Goal: Task Accomplishment & Management: Manage account settings

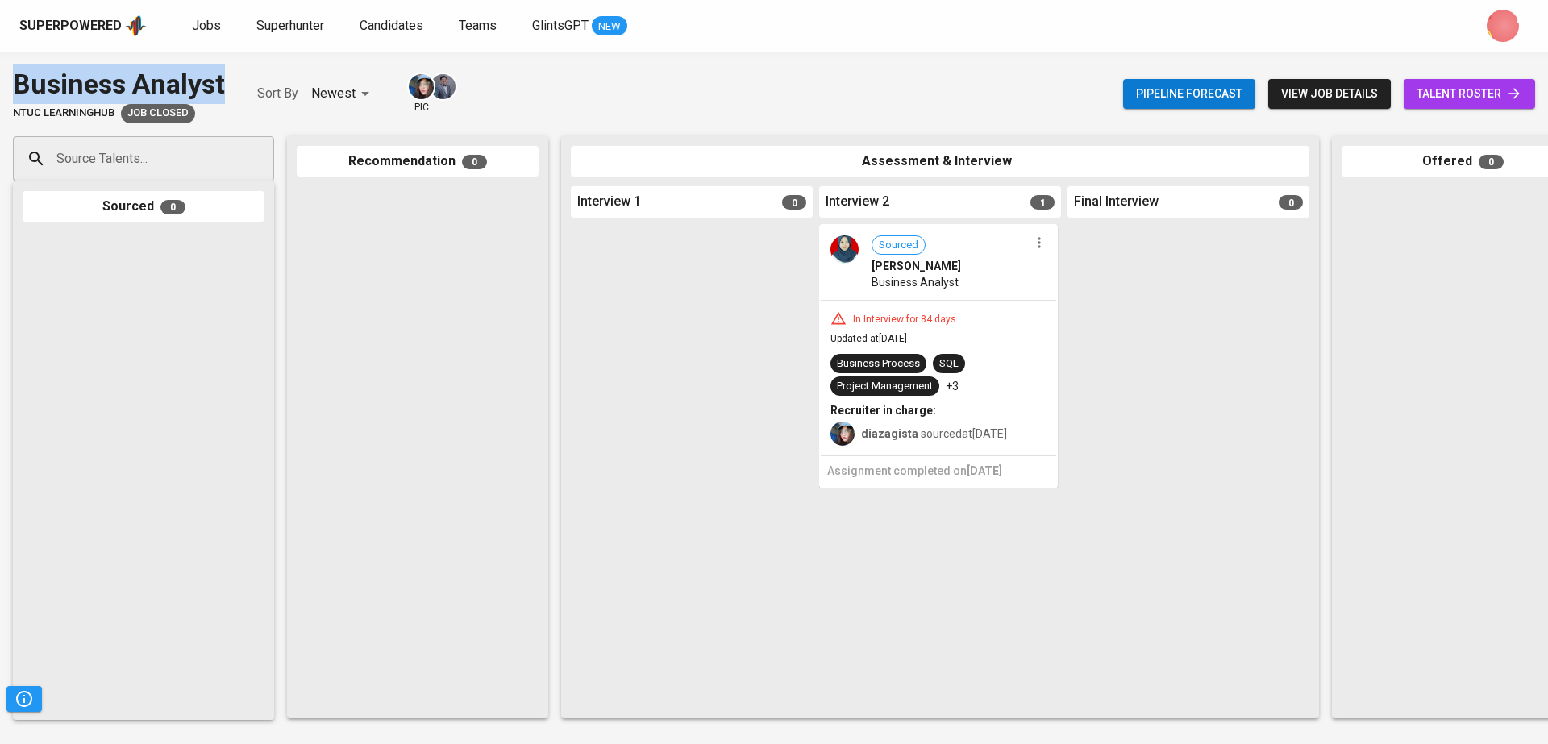
drag, startPoint x: 240, startPoint y: 73, endPoint x: 1, endPoint y: 72, distance: 238.7
click at [1, 72] on div "Business Analyst NTUC LearningHub Job Closed Sort By Newest NEWEST pic Pipeline…" at bounding box center [774, 94] width 1548 height 59
copy div "Business Analyst"
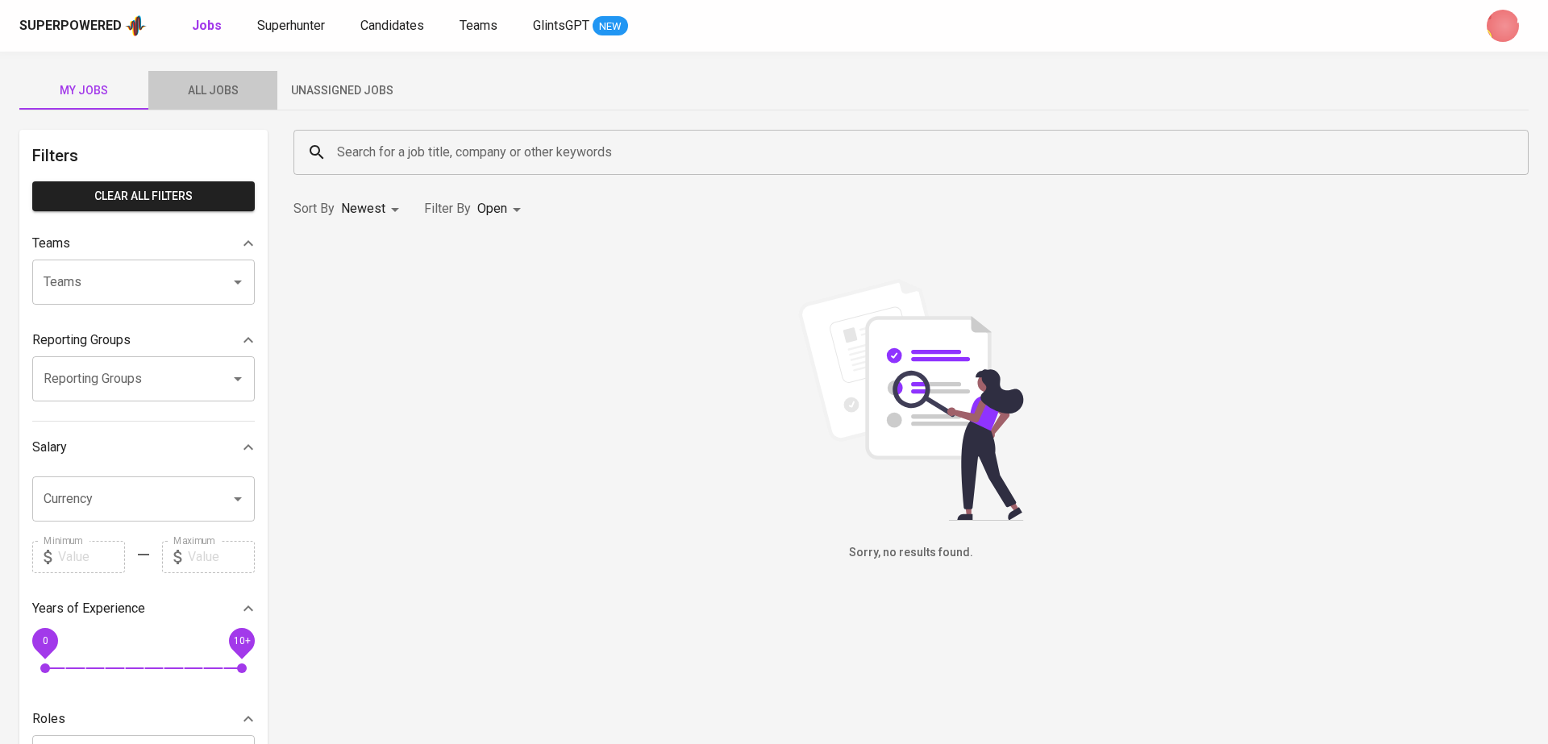
click at [212, 92] on span "All Jobs" at bounding box center [213, 91] width 110 height 20
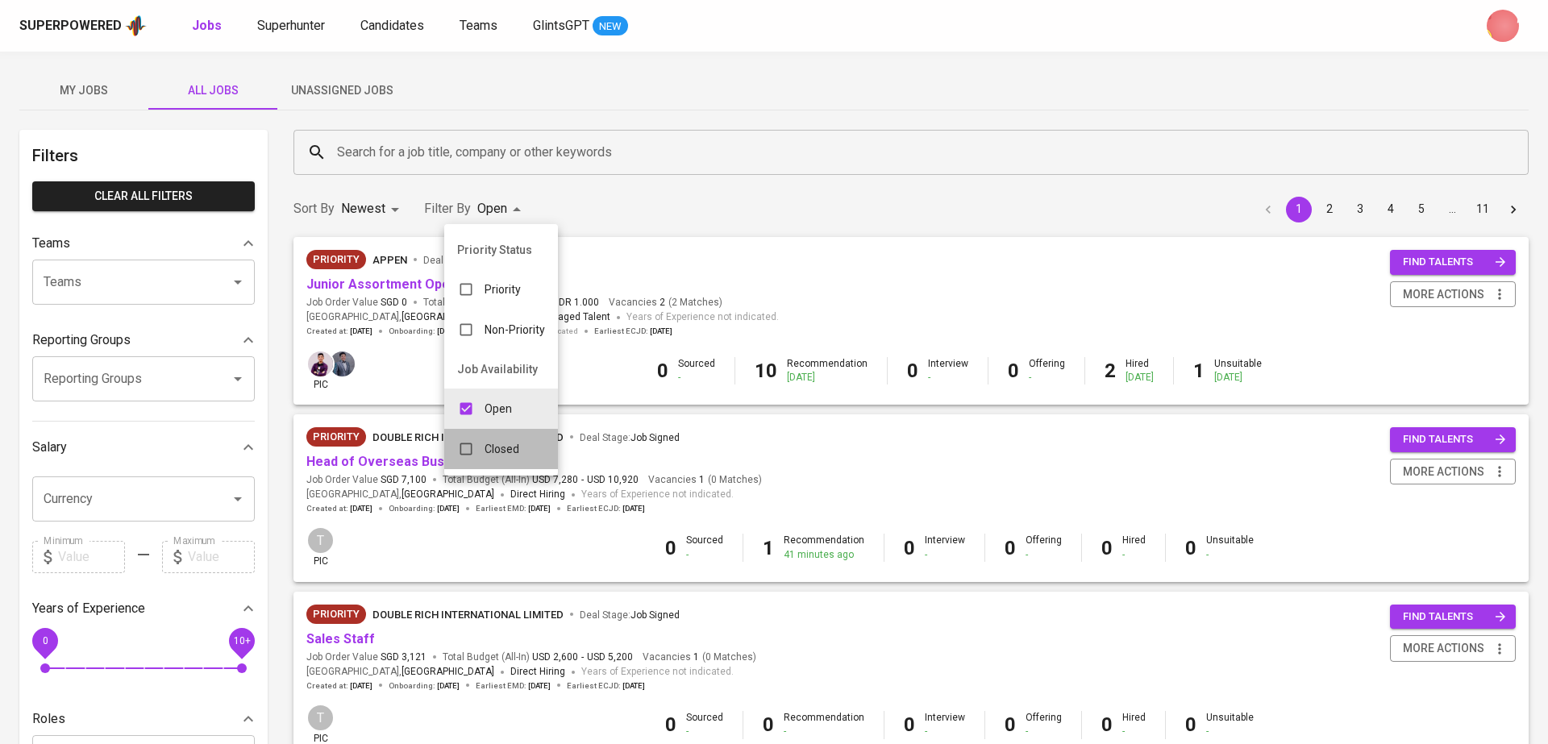
click at [502, 430] on li "Closed" at bounding box center [501, 449] width 114 height 40
type input "OPEN,CLOSE"
checkbox input "true"
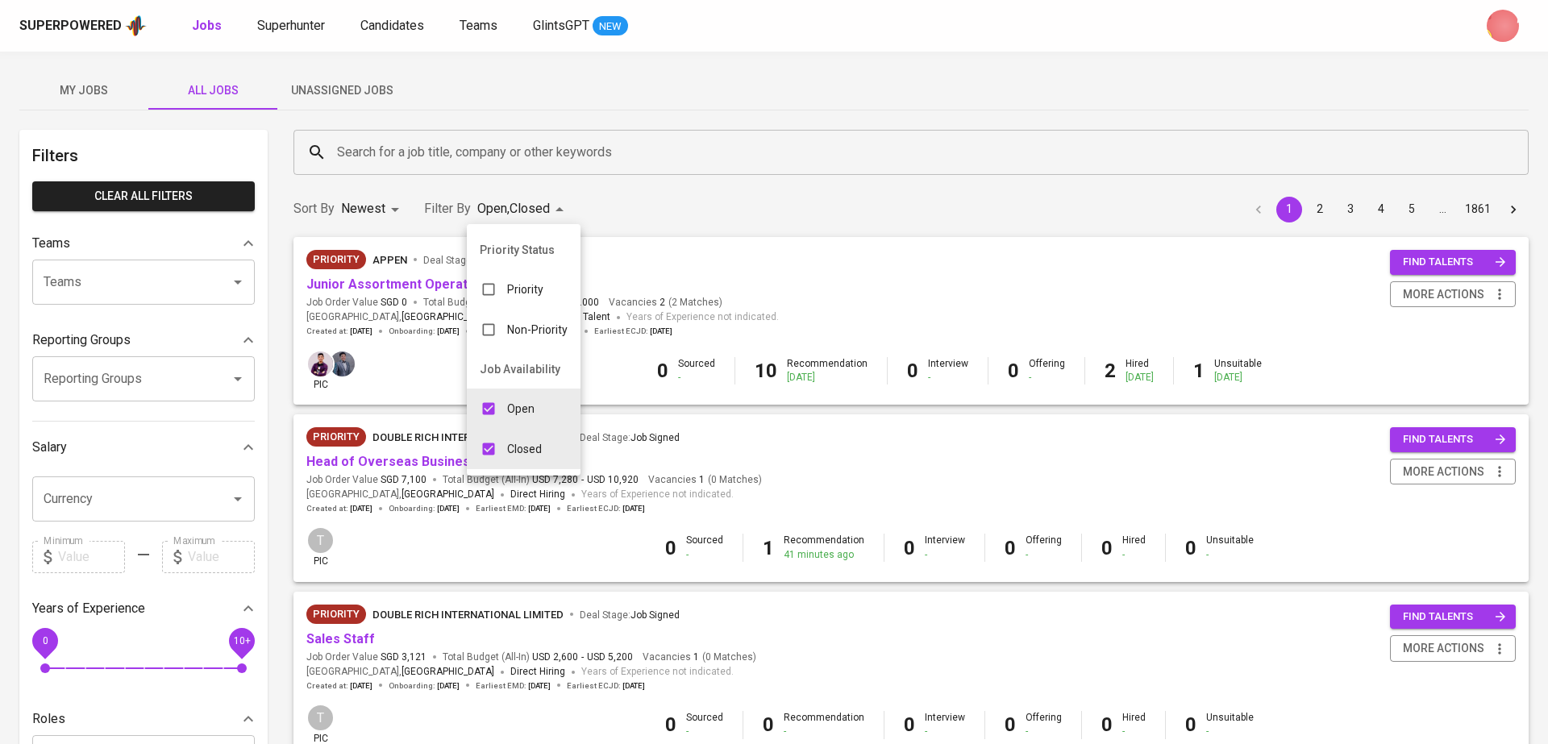
click at [520, 408] on p "Open" at bounding box center [520, 409] width 27 height 16
type input "CLOSE"
checkbox input "false"
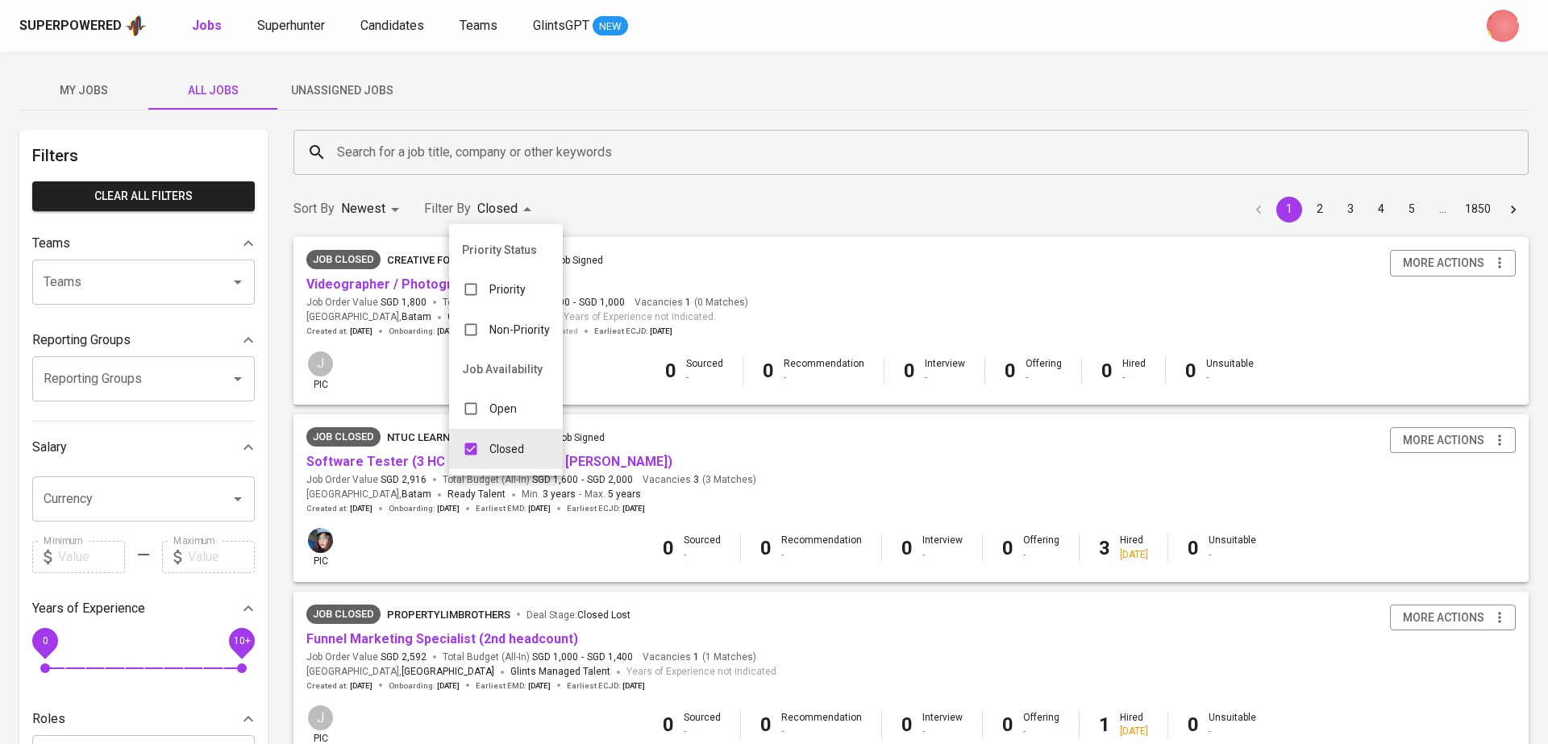
click at [473, 166] on div at bounding box center [774, 372] width 1548 height 744
click at [461, 166] on input "Search for a job title, company or other keywords" at bounding box center [915, 152] width 1165 height 31
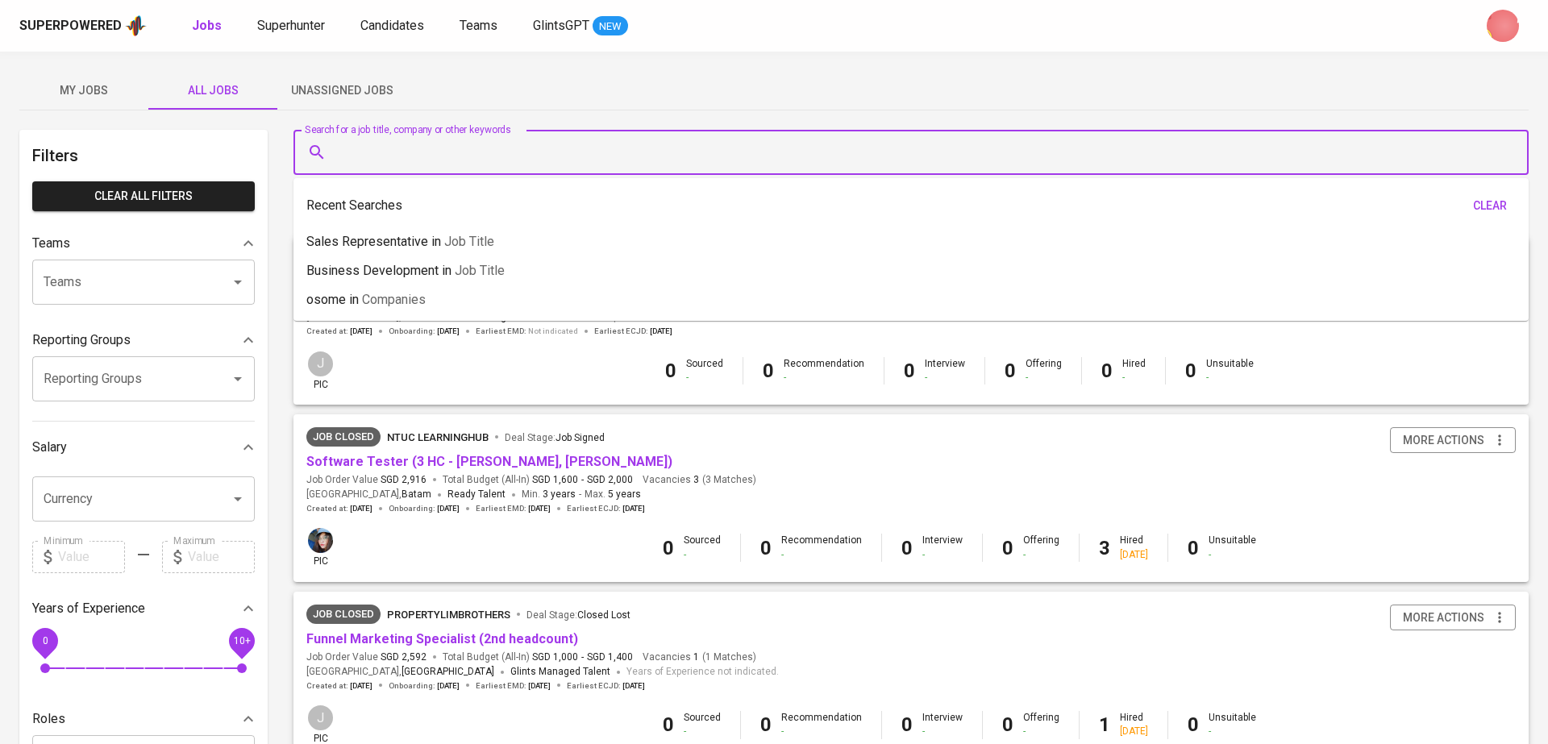
paste input "Business Analyst"
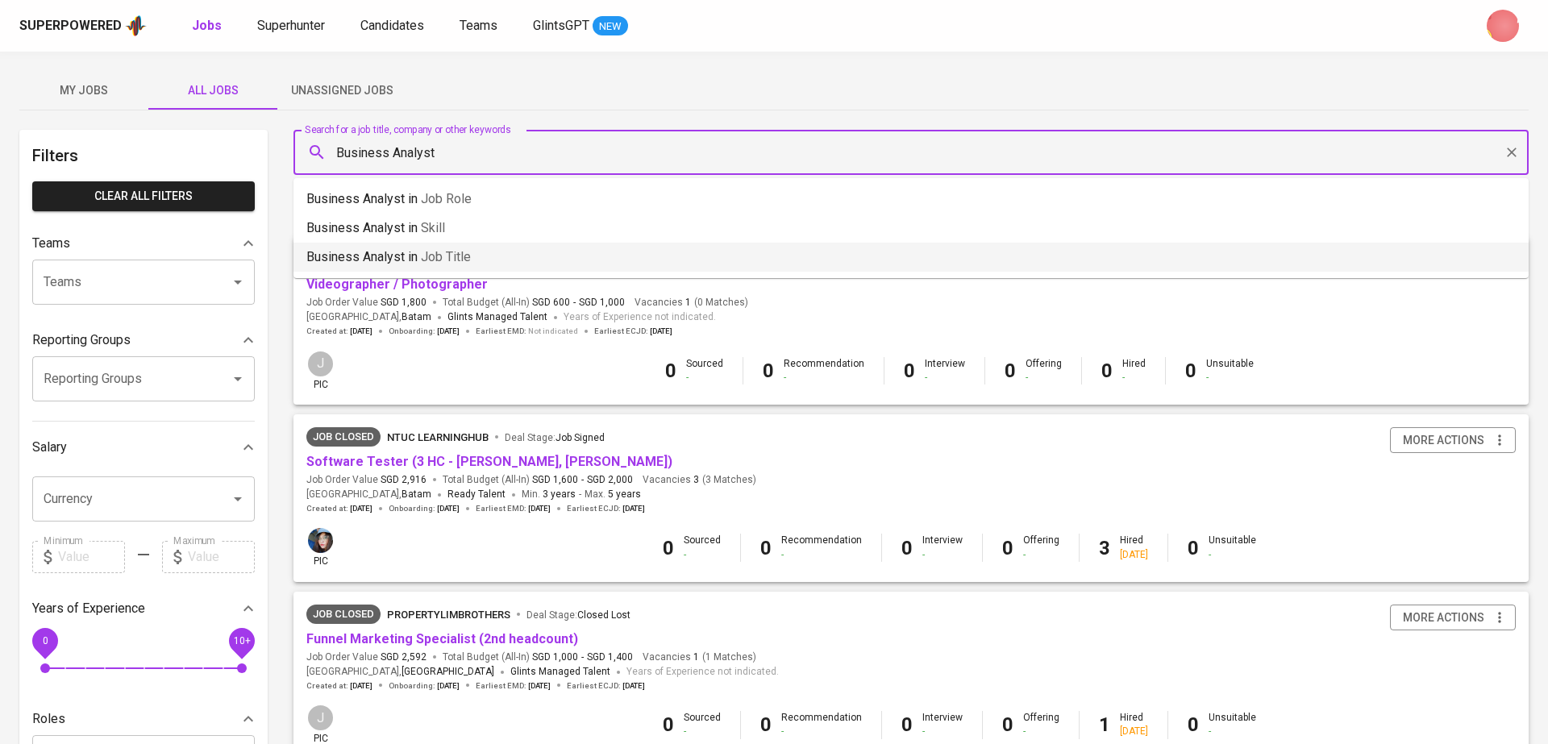
click at [467, 259] on span "Job title" at bounding box center [446, 256] width 50 height 15
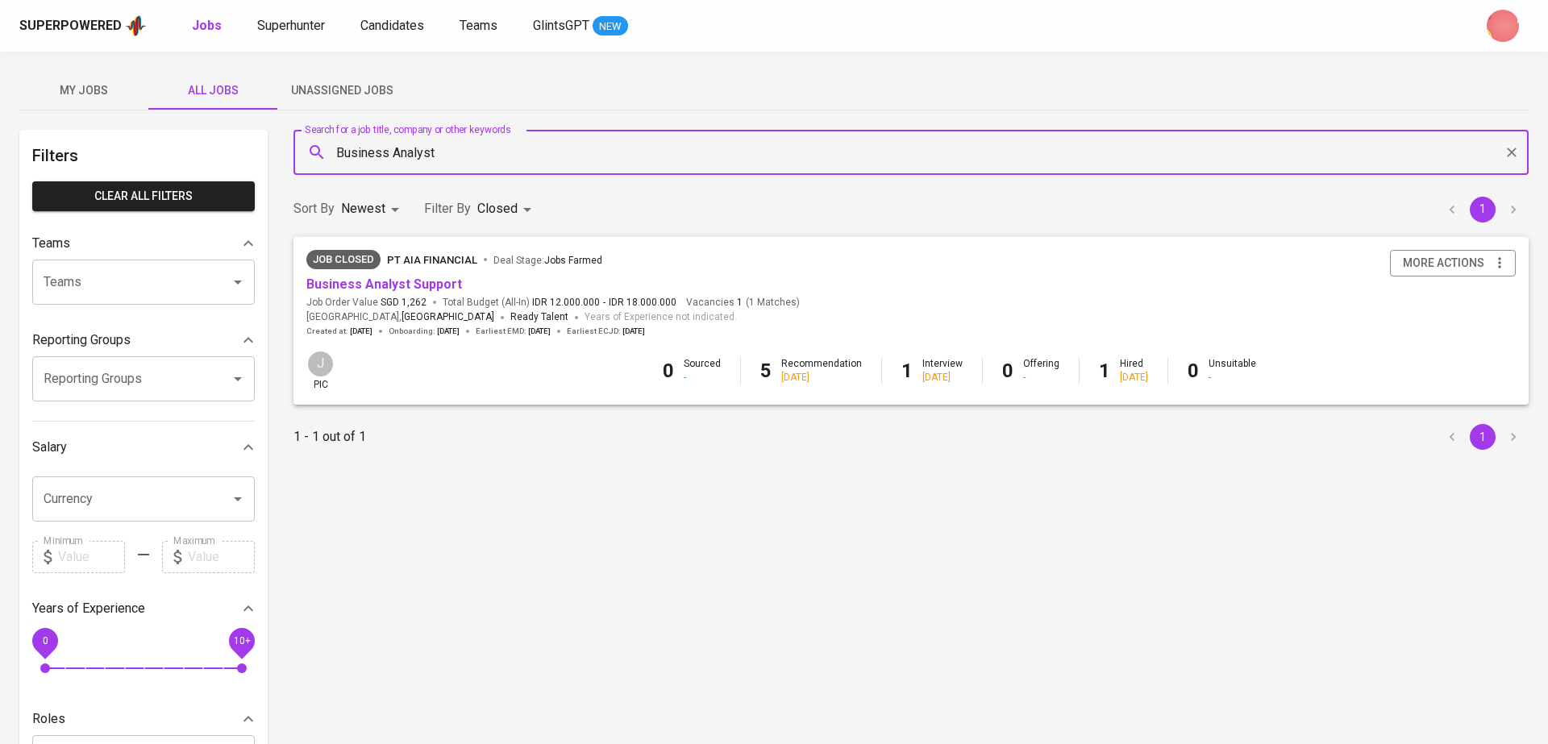
type input "Business Analyst"
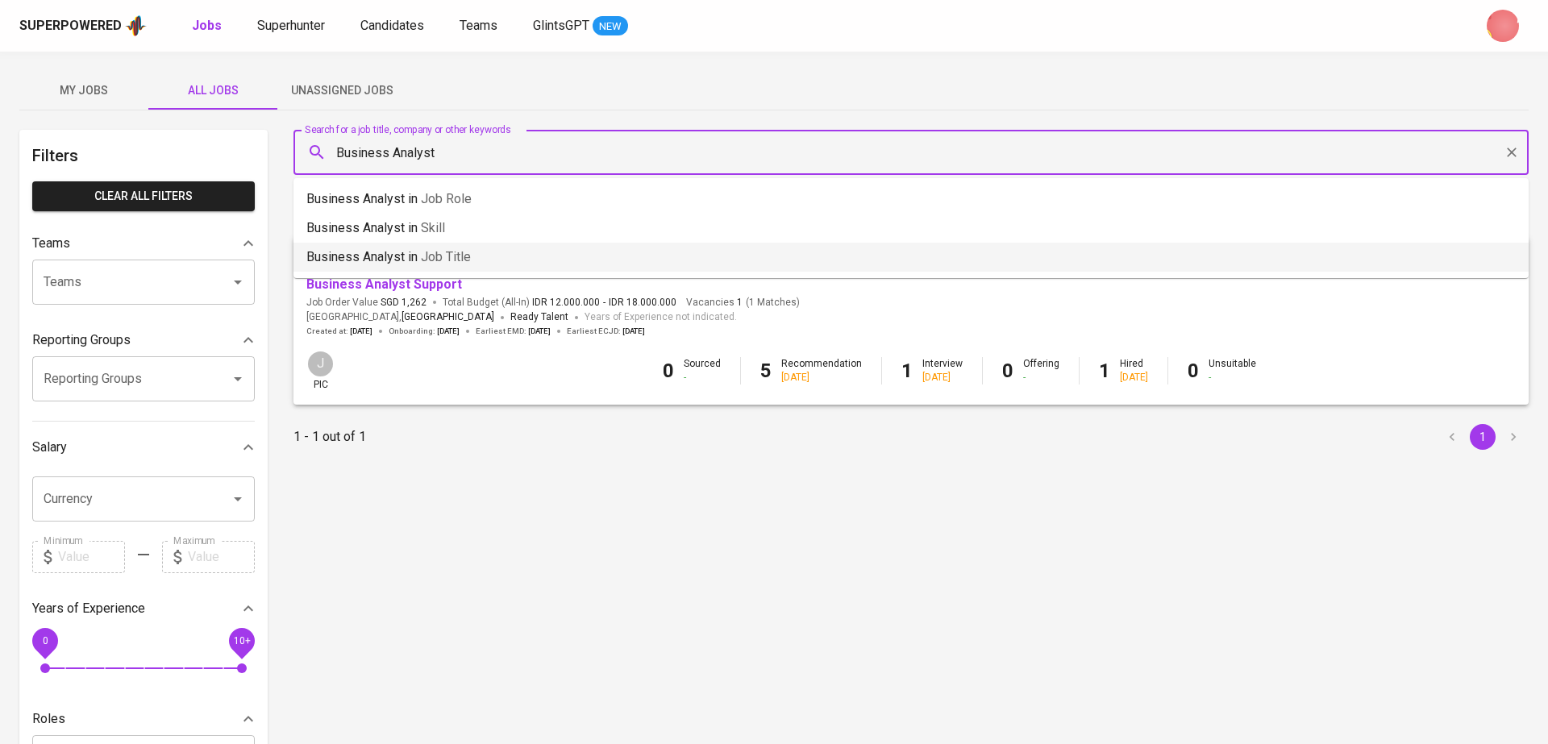
drag, startPoint x: 480, startPoint y: 165, endPoint x: 298, endPoint y: 124, distance: 186.9
click at [298, 124] on div "Search for a job title, company or other keywords Business Analyst Search for a…" at bounding box center [911, 152] width 1255 height 65
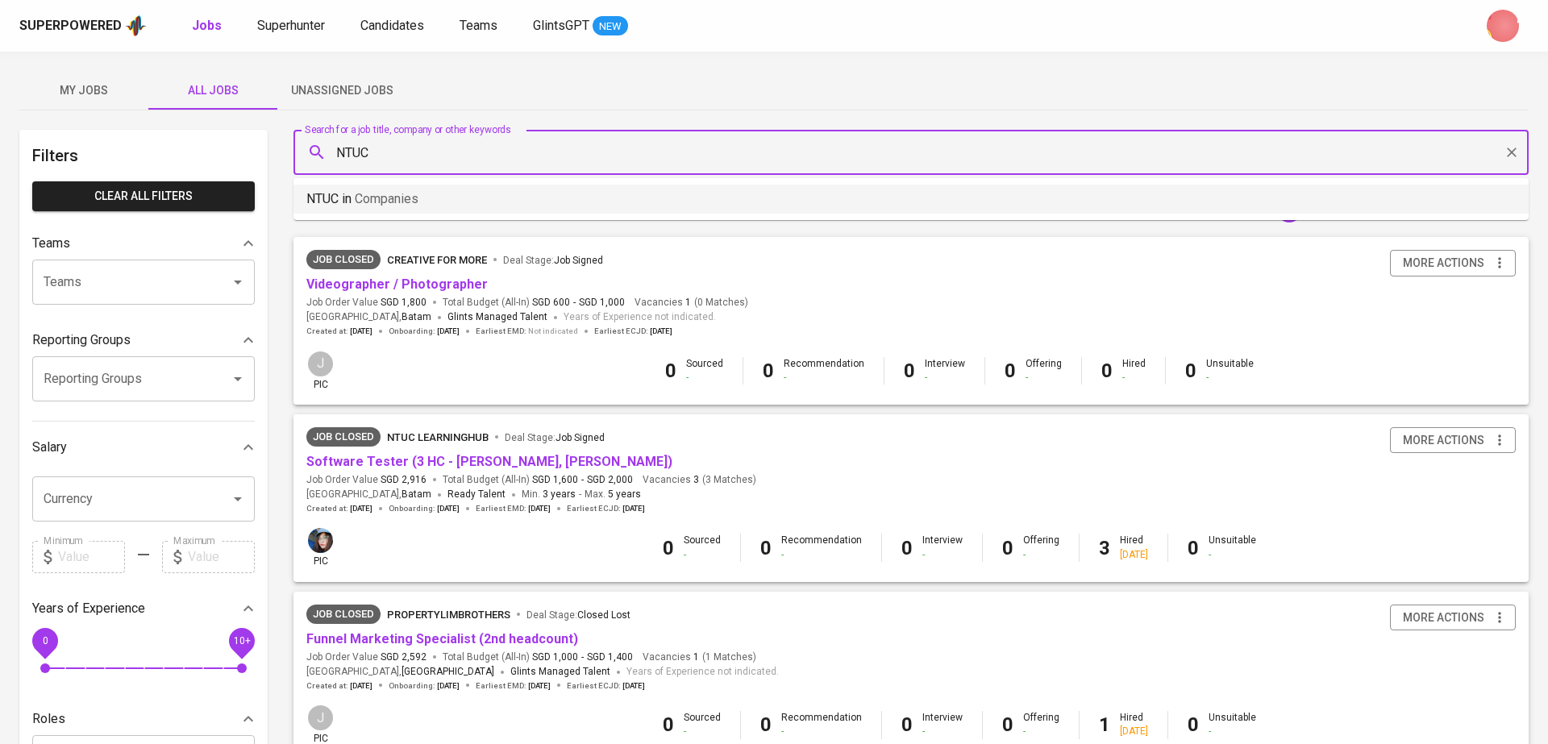
click at [393, 206] on span "Companies" at bounding box center [387, 198] width 64 height 15
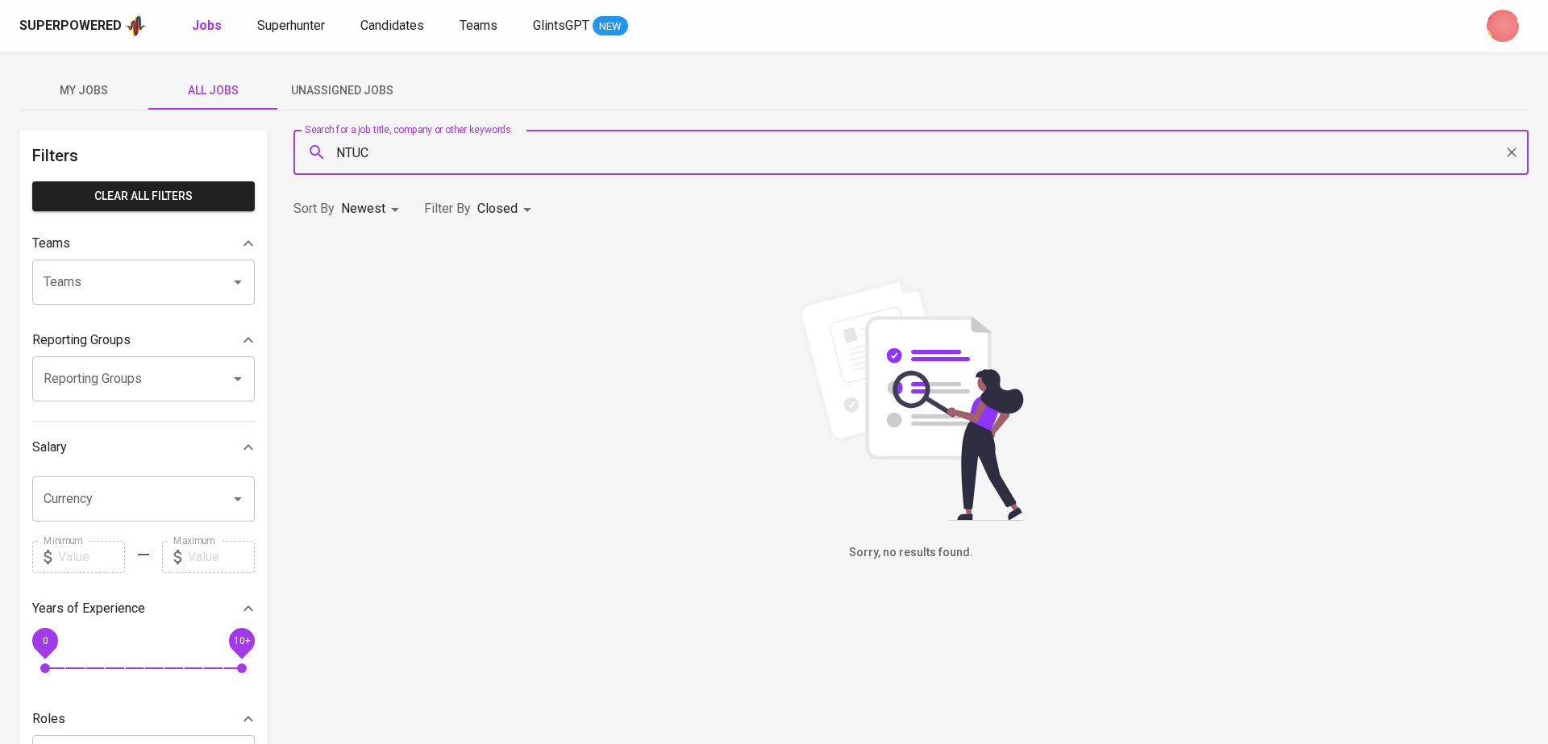
click at [343, 149] on input "NTUC" at bounding box center [915, 152] width 1165 height 31
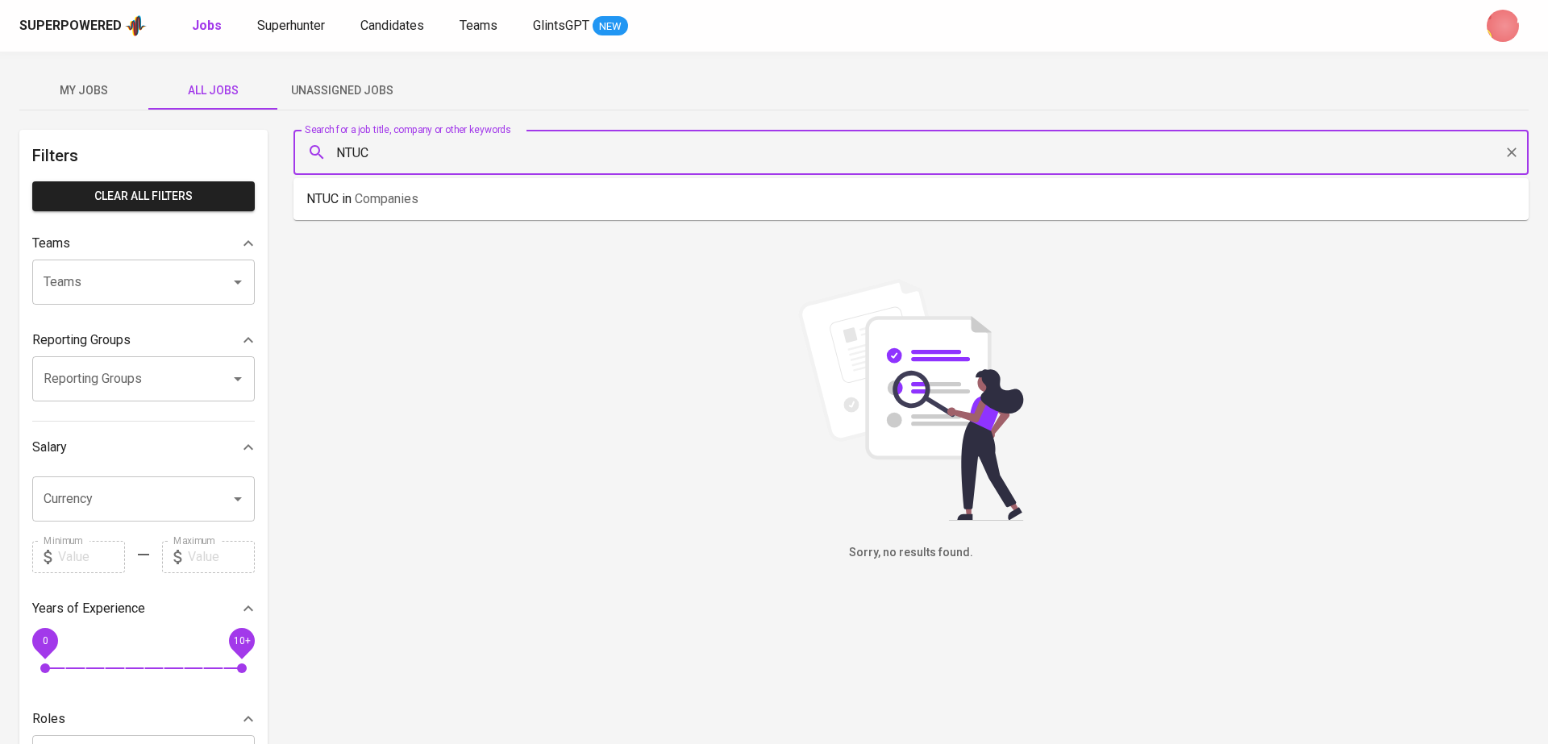
click at [343, 149] on input "NTUC" at bounding box center [915, 152] width 1165 height 31
paste input "LearningHub"
type input "NTUC LearningHub"
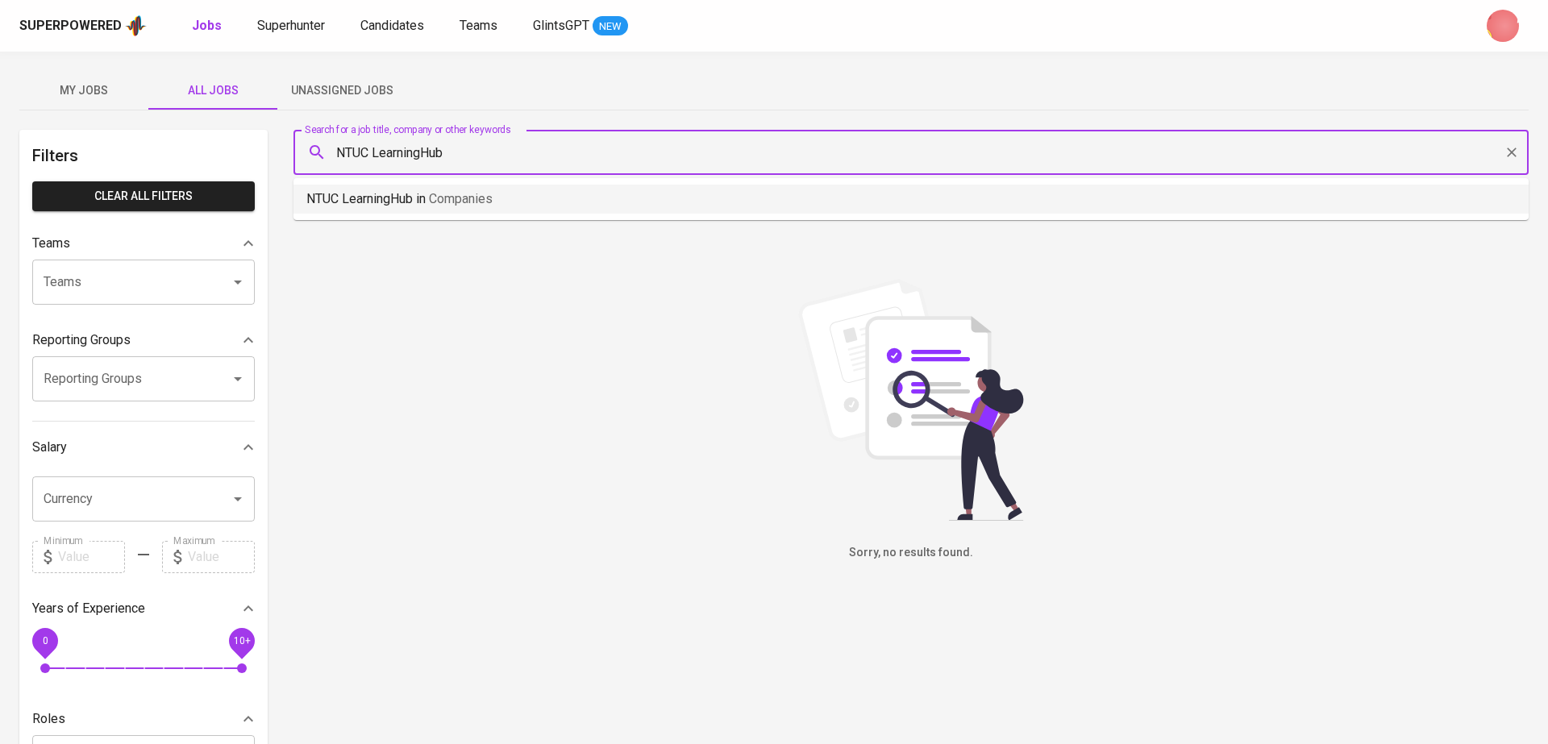
click at [445, 198] on span "Companies" at bounding box center [461, 198] width 64 height 15
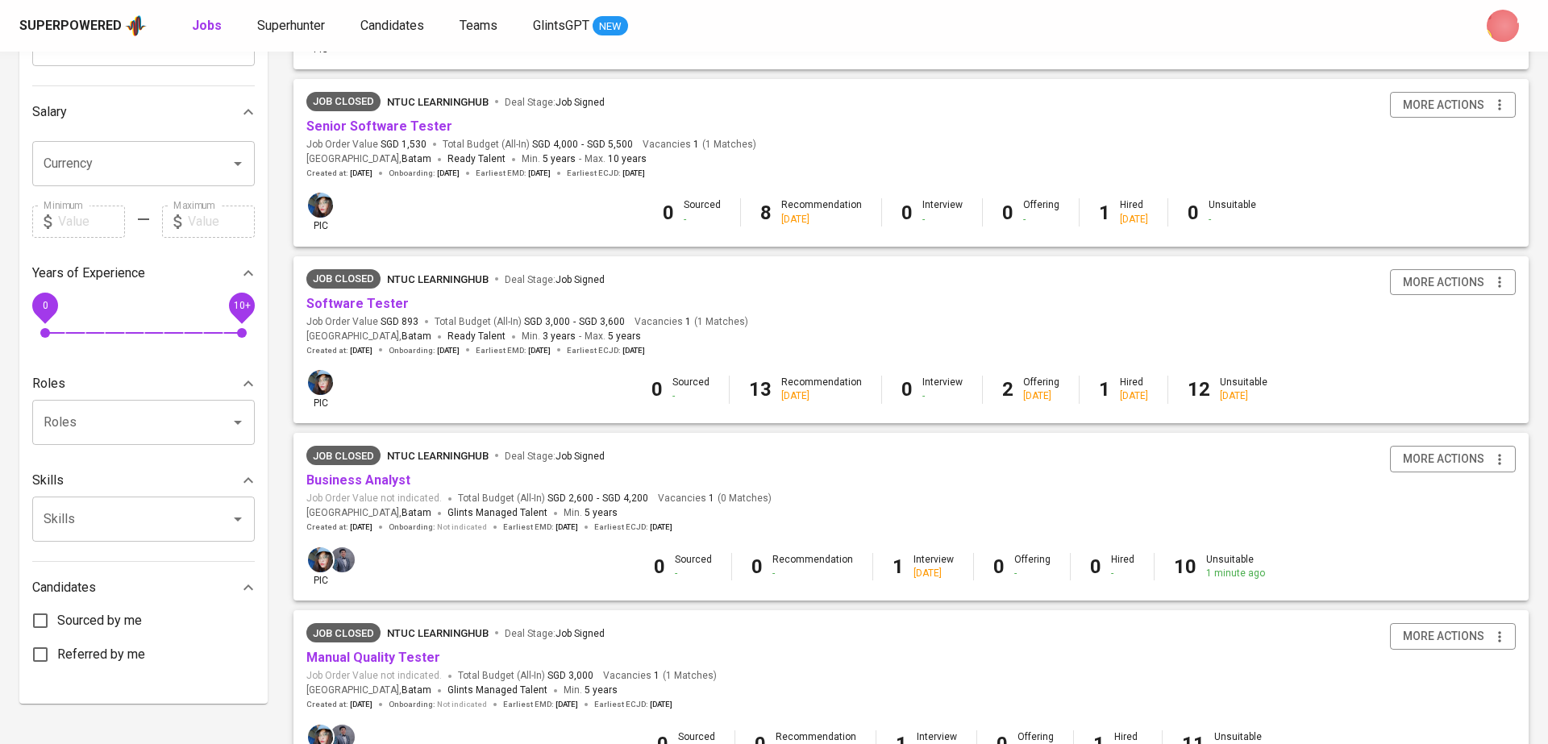
scroll to position [336, 0]
click at [357, 487] on link "Business Analyst" at bounding box center [358, 479] width 104 height 15
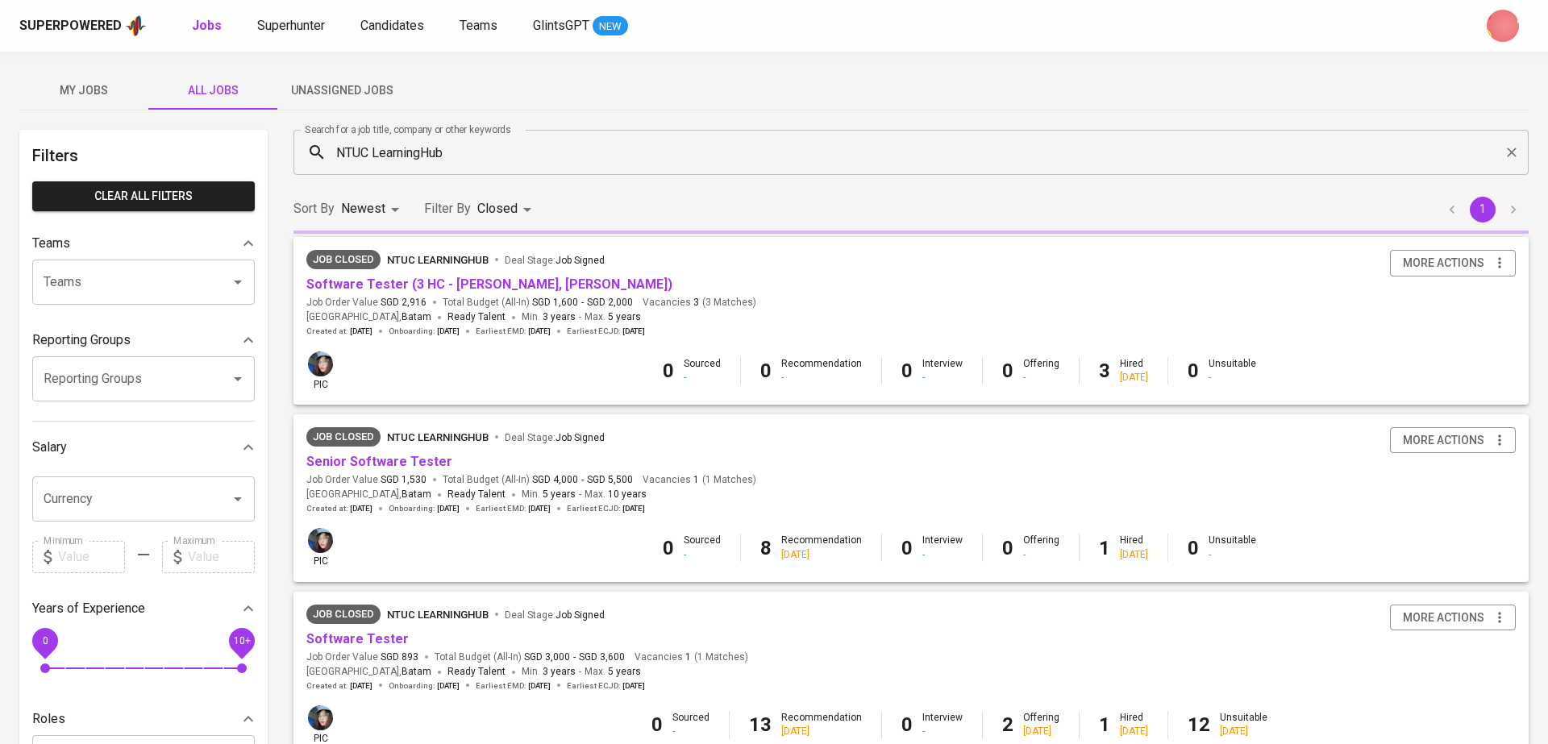
scroll to position [336, 0]
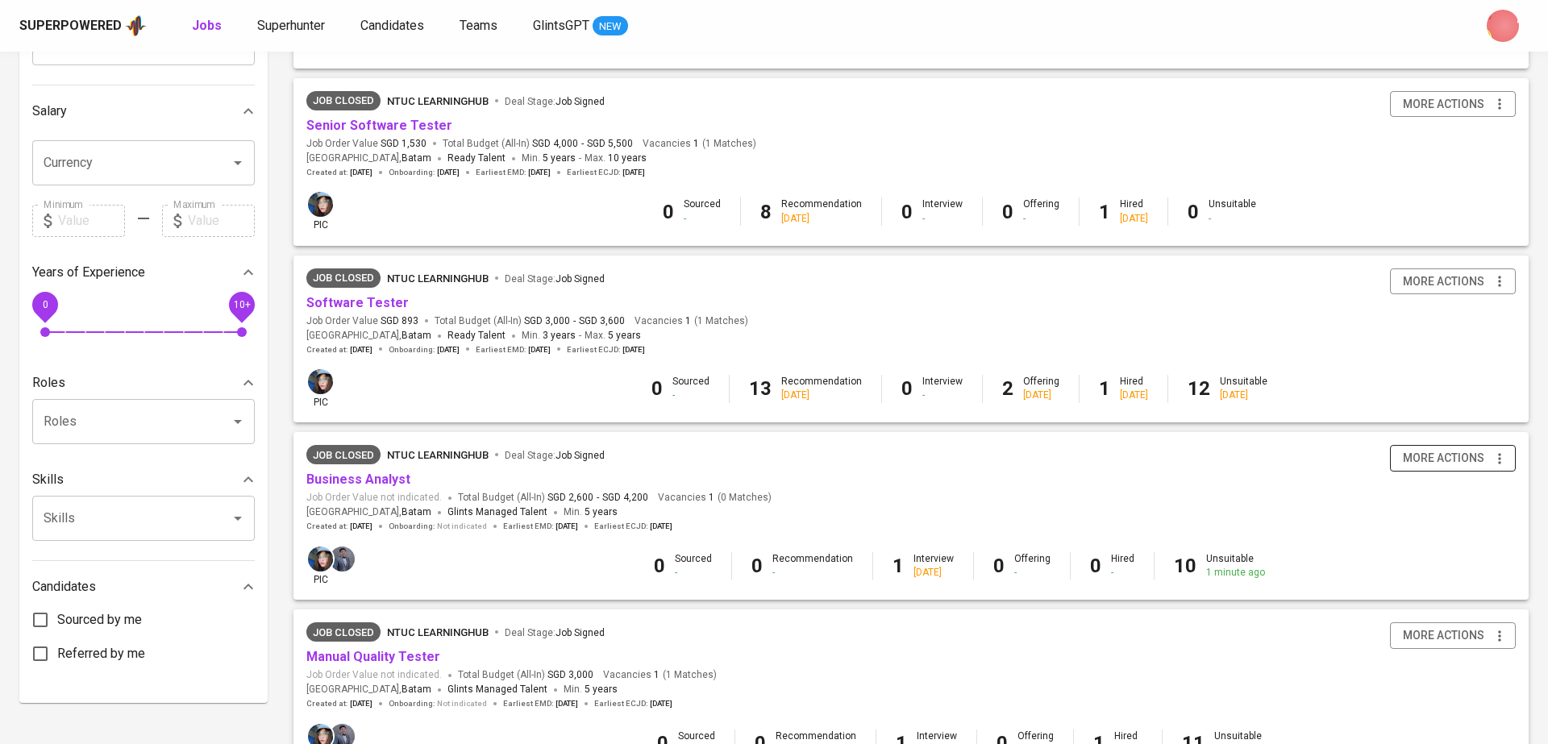
click at [1456, 465] on span "more actions" at bounding box center [1443, 458] width 81 height 20
click at [1392, 551] on div "Reopen Job" at bounding box center [1432, 548] width 142 height 17
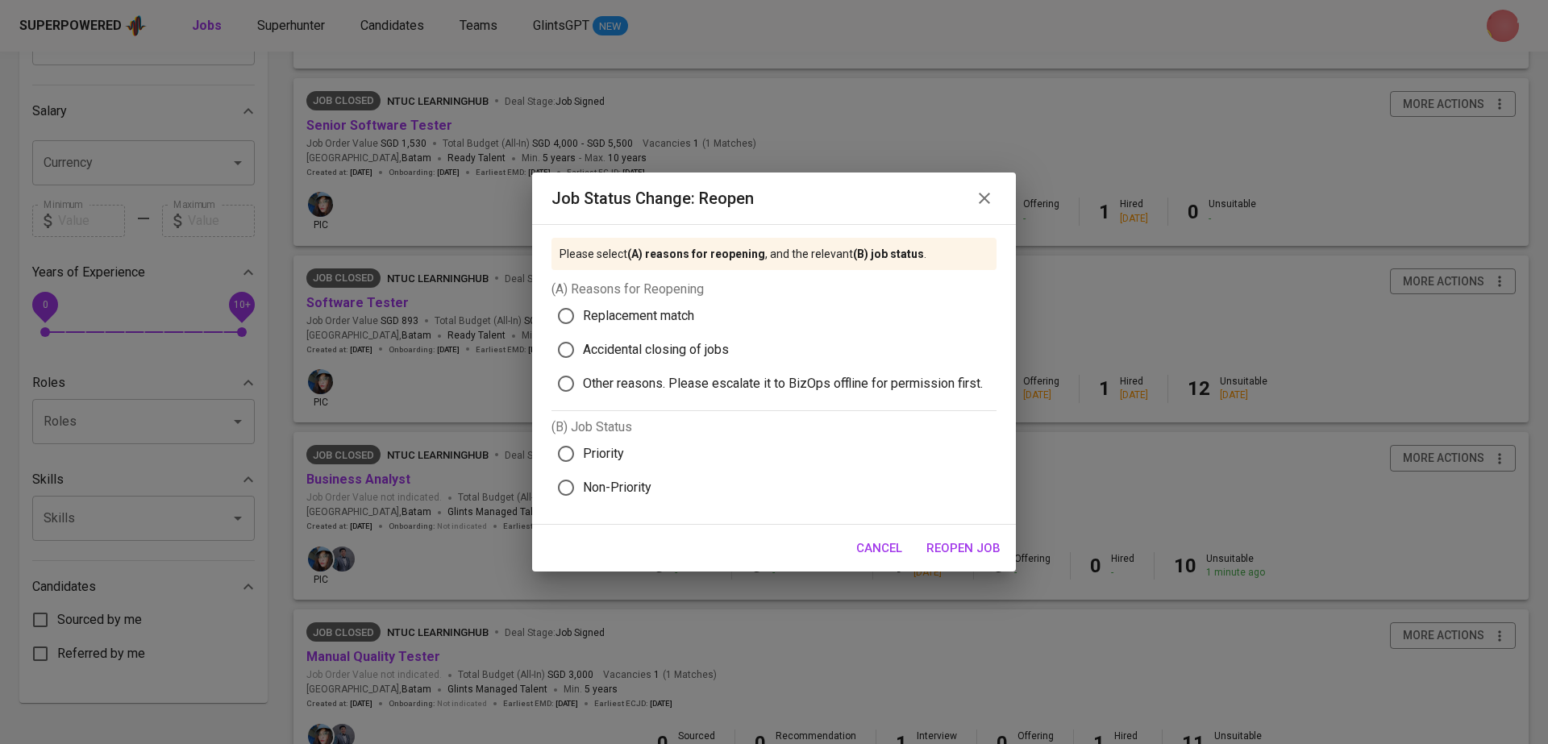
click at [633, 445] on label "Priority" at bounding box center [766, 454] width 435 height 34
click at [583, 445] on input "Priority" at bounding box center [566, 454] width 34 height 34
radio input "true"
click at [597, 341] on span "Accidental closing of jobs" at bounding box center [656, 349] width 146 height 19
click at [583, 341] on input "Accidental closing of jobs" at bounding box center [566, 350] width 34 height 34
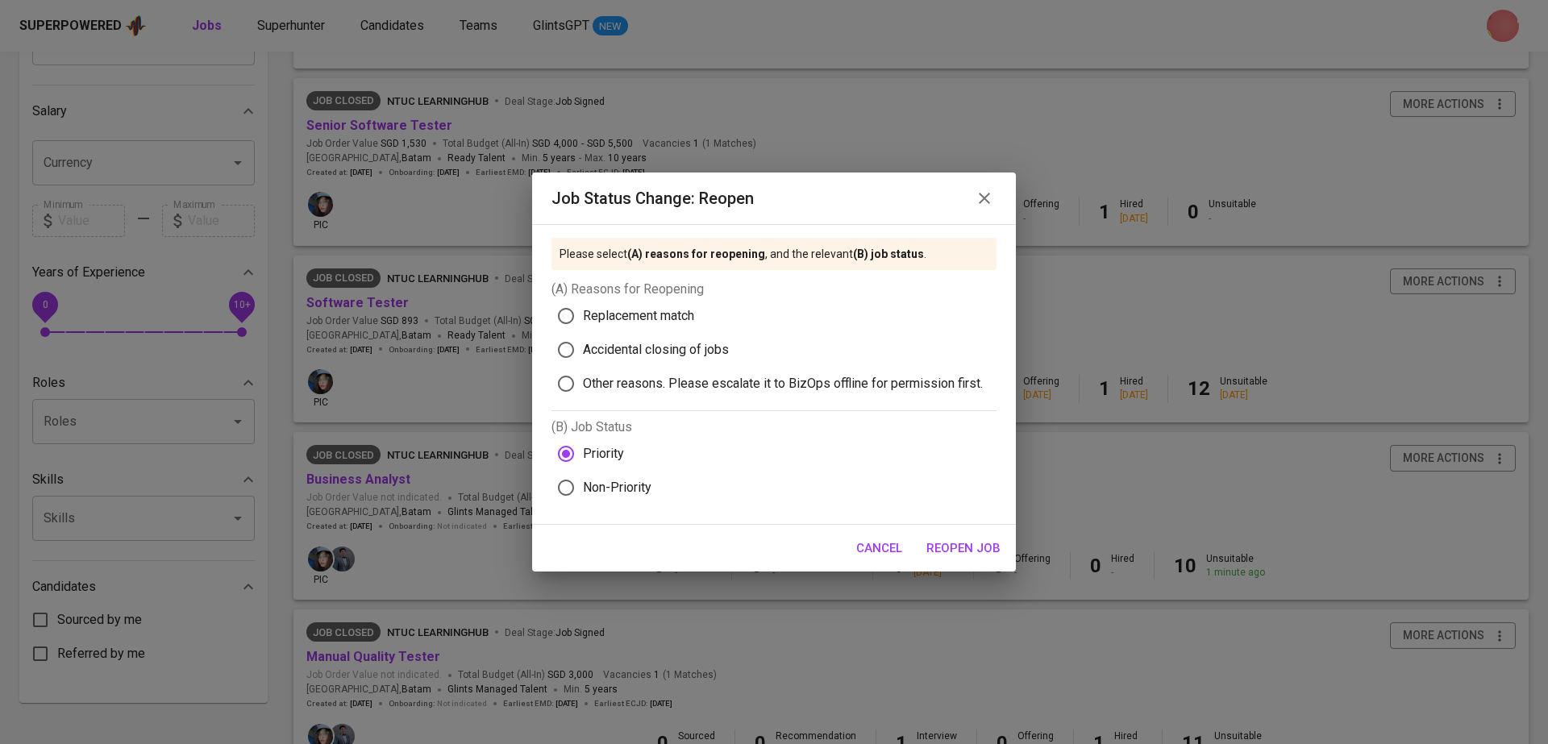
radio input "true"
click at [590, 307] on span "Replacement match" at bounding box center [638, 315] width 111 height 19
click at [583, 307] on input "Replacement match" at bounding box center [566, 316] width 34 height 34
radio input "true"
click at [958, 548] on span "Reopen Job" at bounding box center [964, 548] width 74 height 21
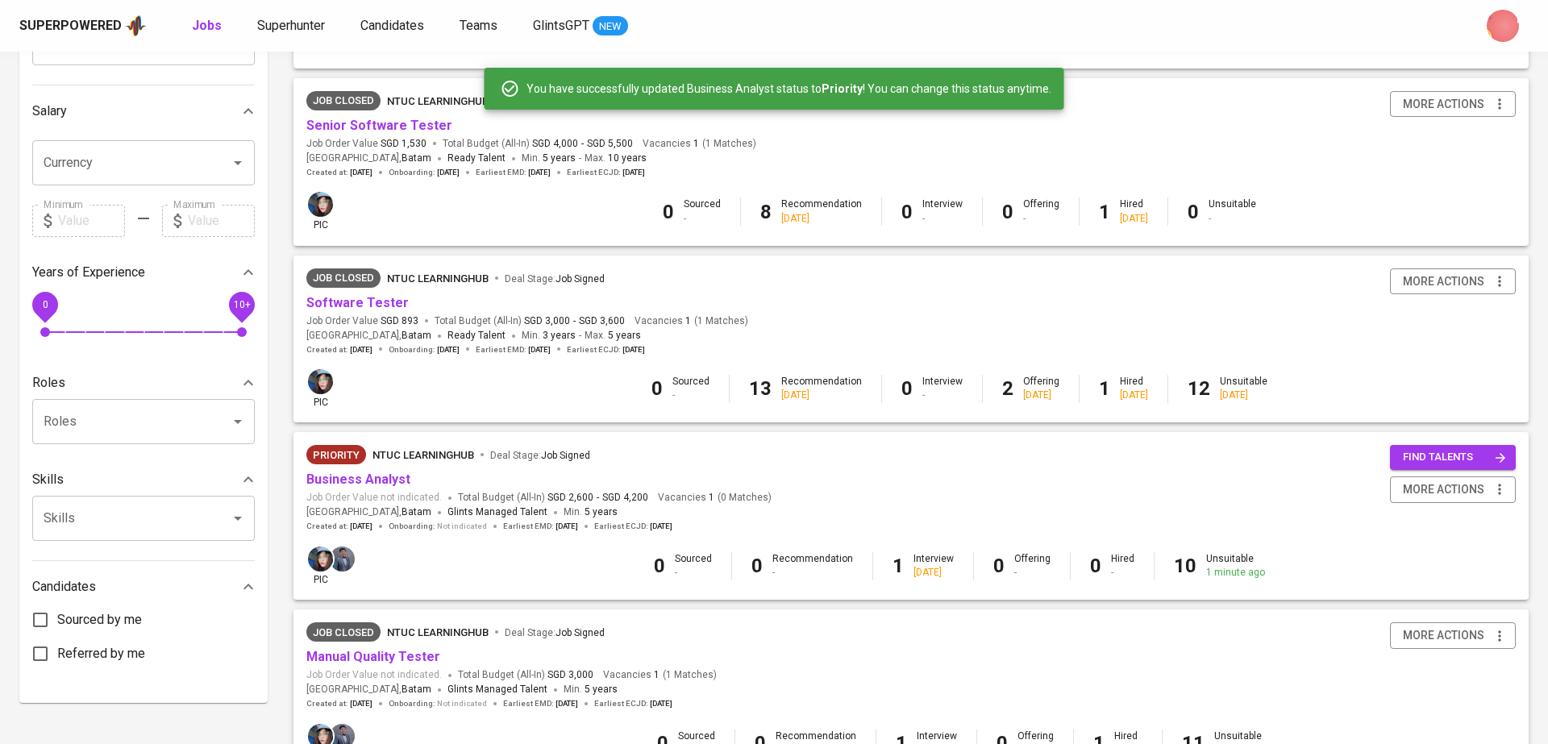
scroll to position [479, 0]
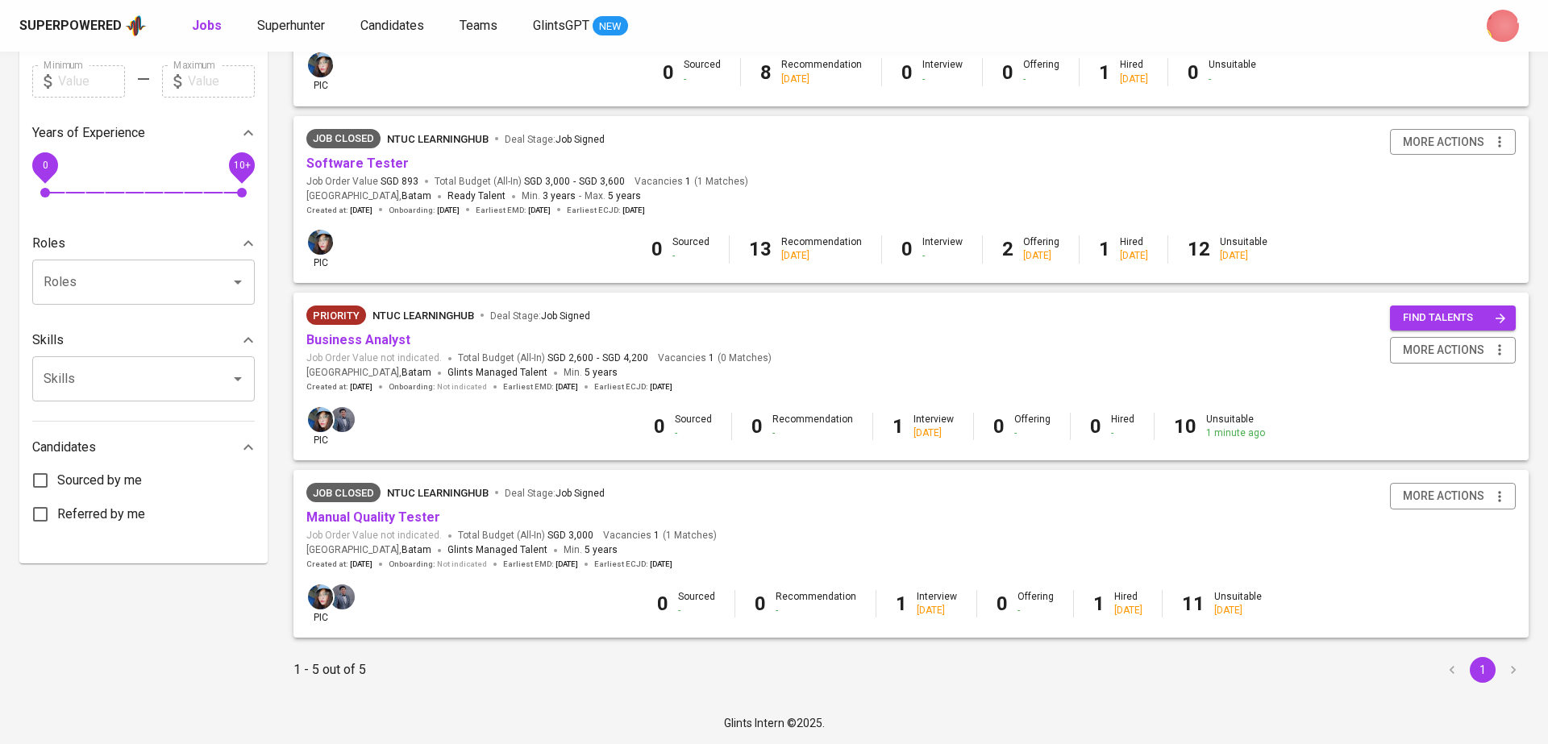
click at [616, 559] on div "Created at : Apr 29, 2025 Onboarding : Not indicated Earliest EMD : Sep 30, 202…" at bounding box center [489, 564] width 366 height 11
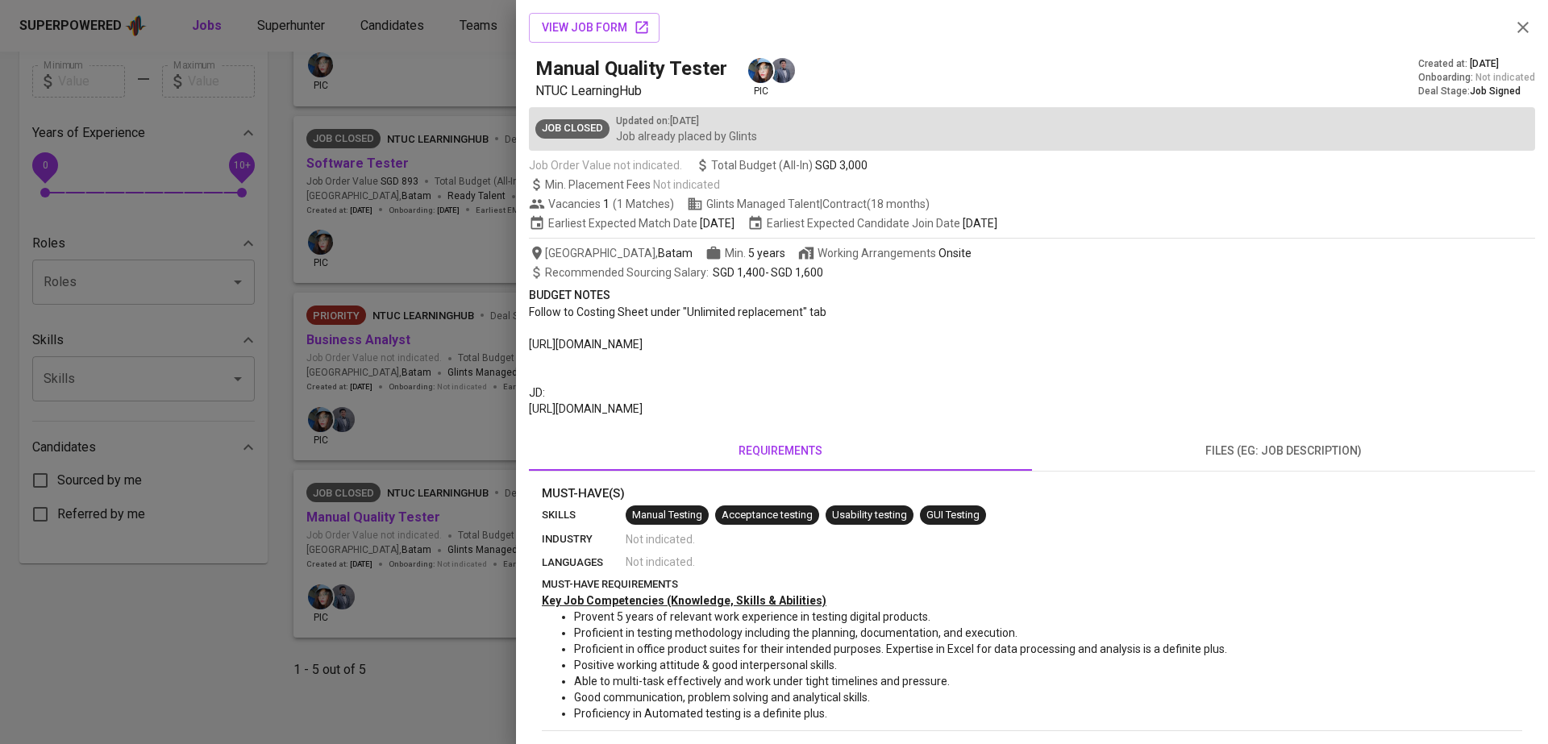
click at [369, 390] on div at bounding box center [774, 372] width 1548 height 744
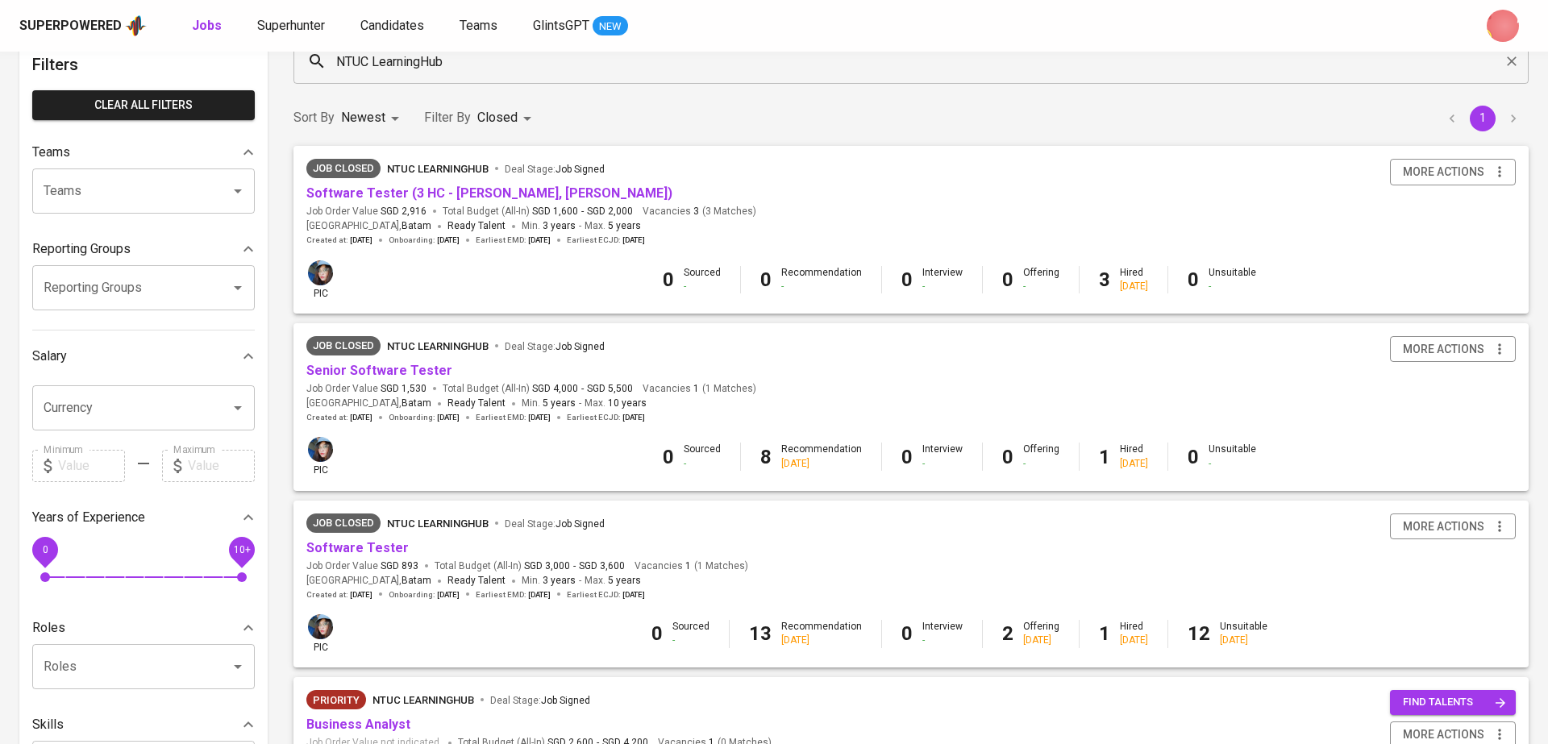
scroll to position [0, 0]
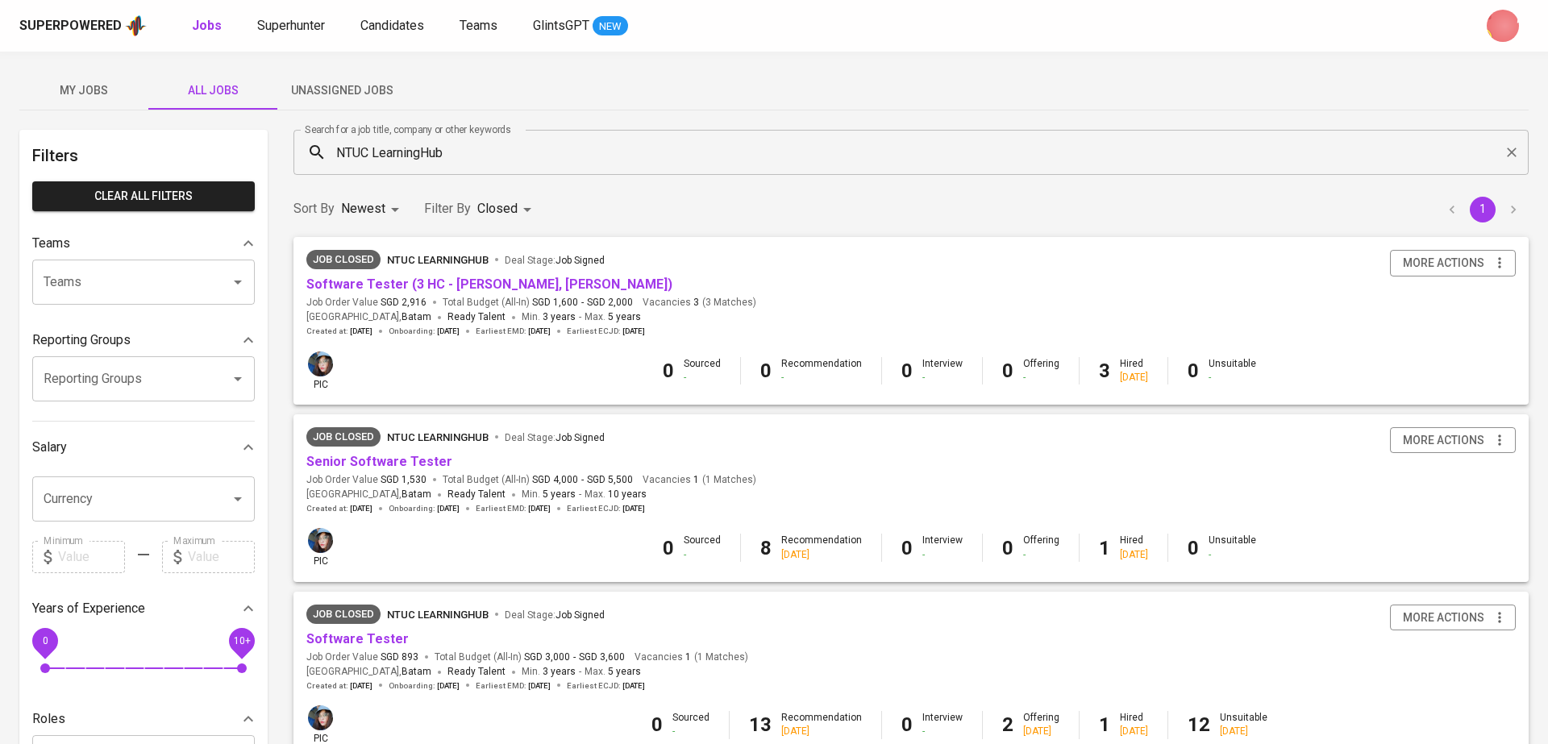
click at [529, 201] on body "Superpowered Jobs Superhunter Candidates Teams GlintsGPT NEW My Jobs All Jobs U…" at bounding box center [774, 610] width 1548 height 1220
click at [511, 409] on p "Open" at bounding box center [503, 409] width 27 height 16
type input "CLOSE,OPEN"
checkbox input "true"
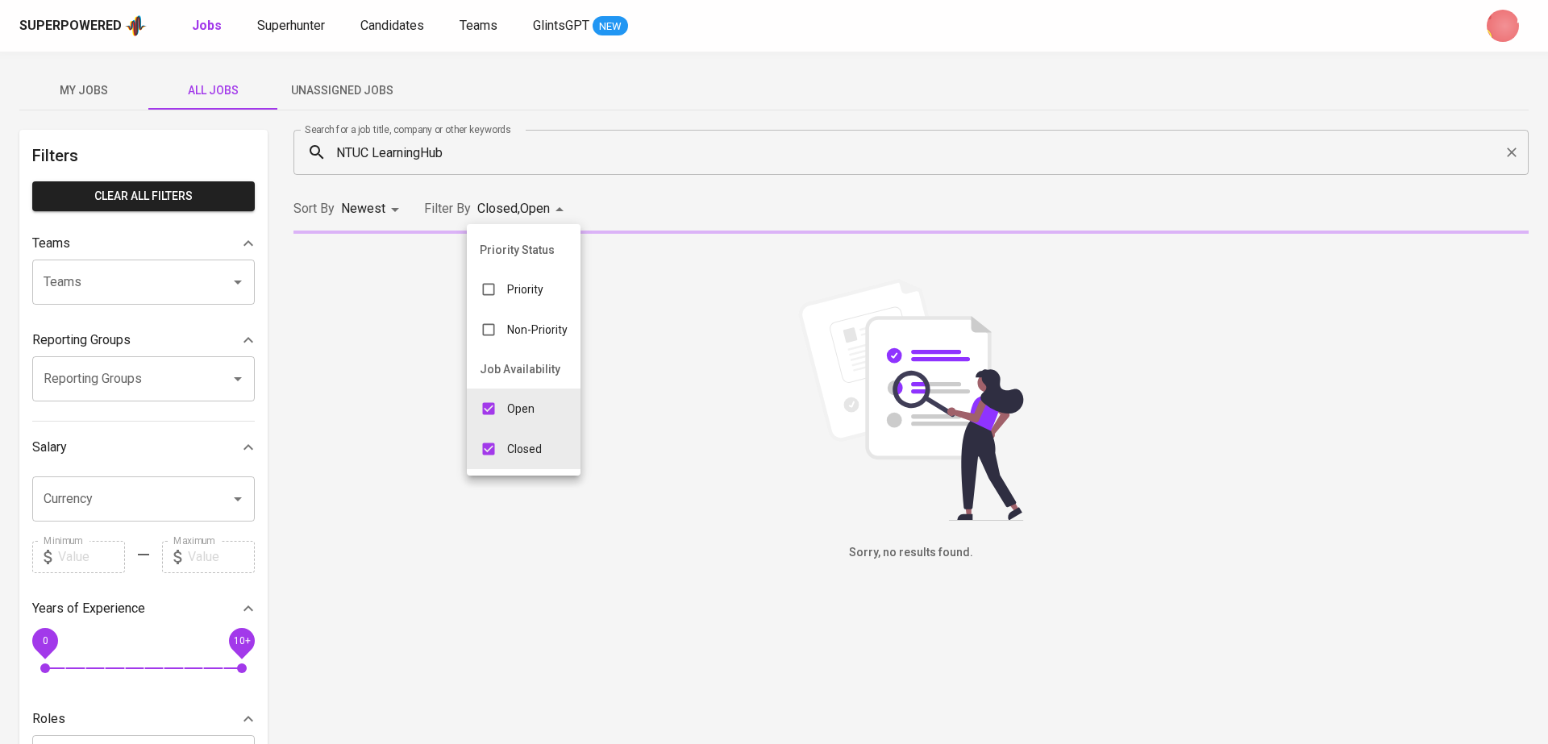
click at [511, 438] on div "Closed" at bounding box center [511, 449] width 88 height 31
type input "OPEN"
checkbox input "false"
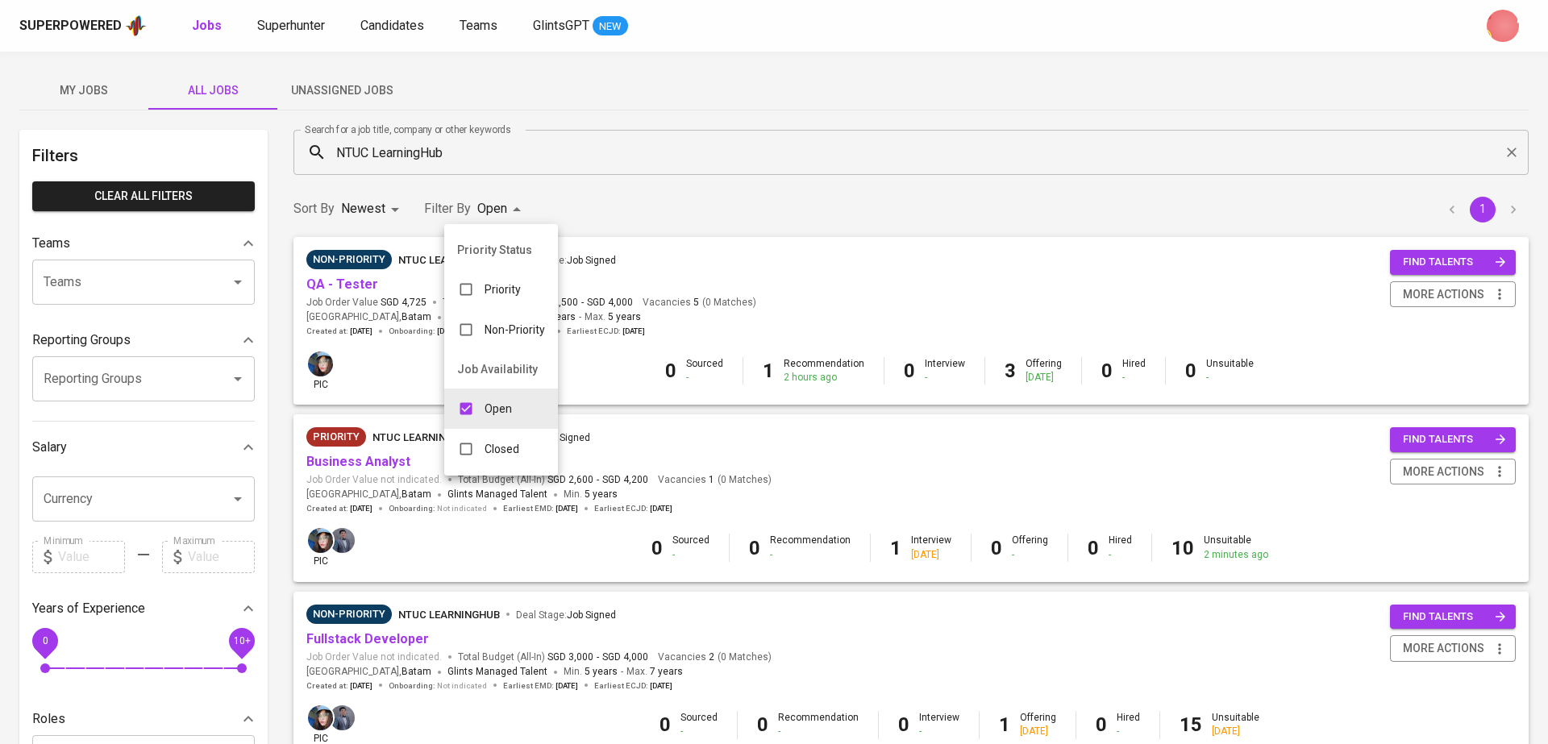
click at [637, 101] on div at bounding box center [774, 372] width 1548 height 744
click at [827, 298] on div "Non-Priority NTUC LearningHub Deal Stage : Job Signed QA - Tester Job Order Val…" at bounding box center [911, 293] width 1210 height 87
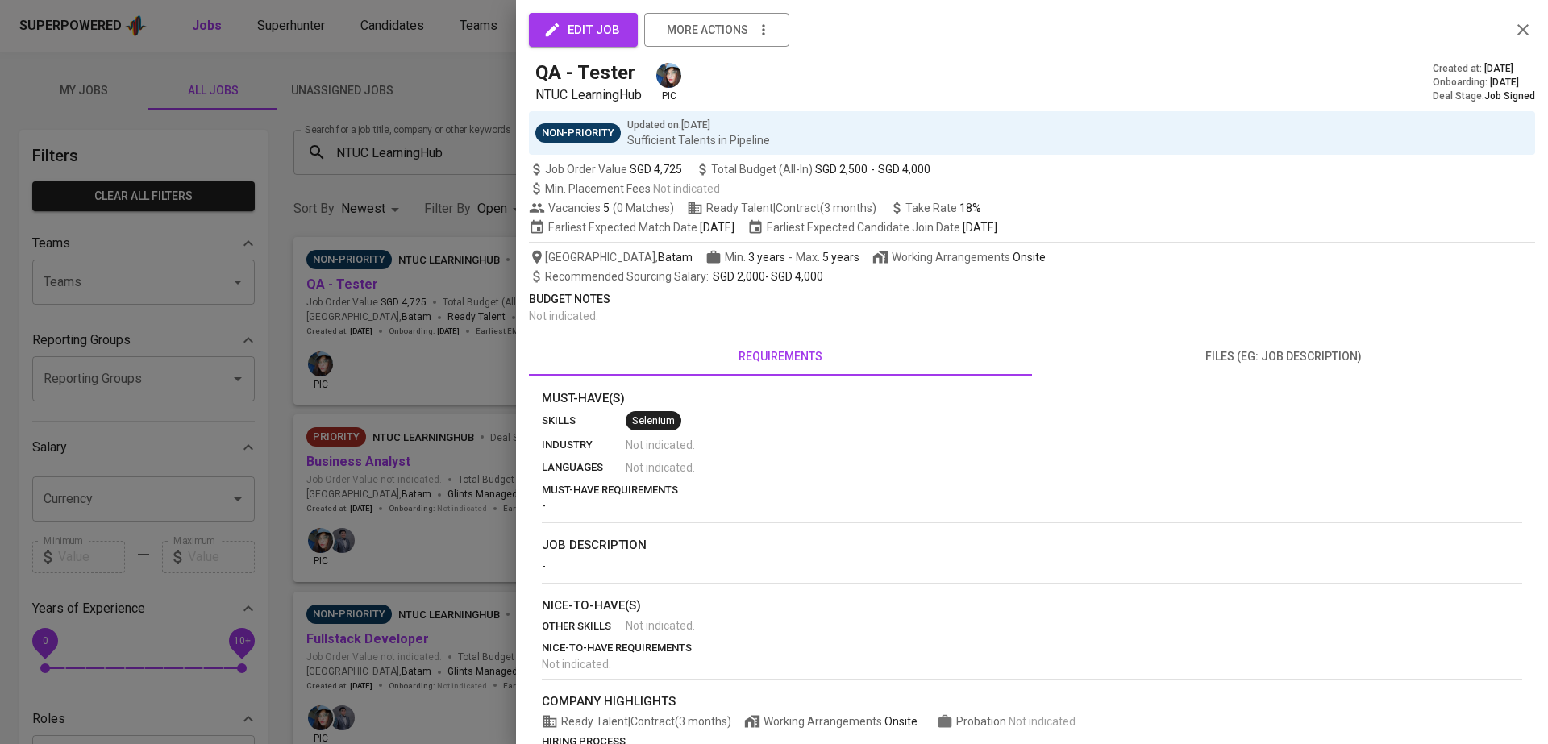
click at [411, 327] on div at bounding box center [774, 372] width 1548 height 744
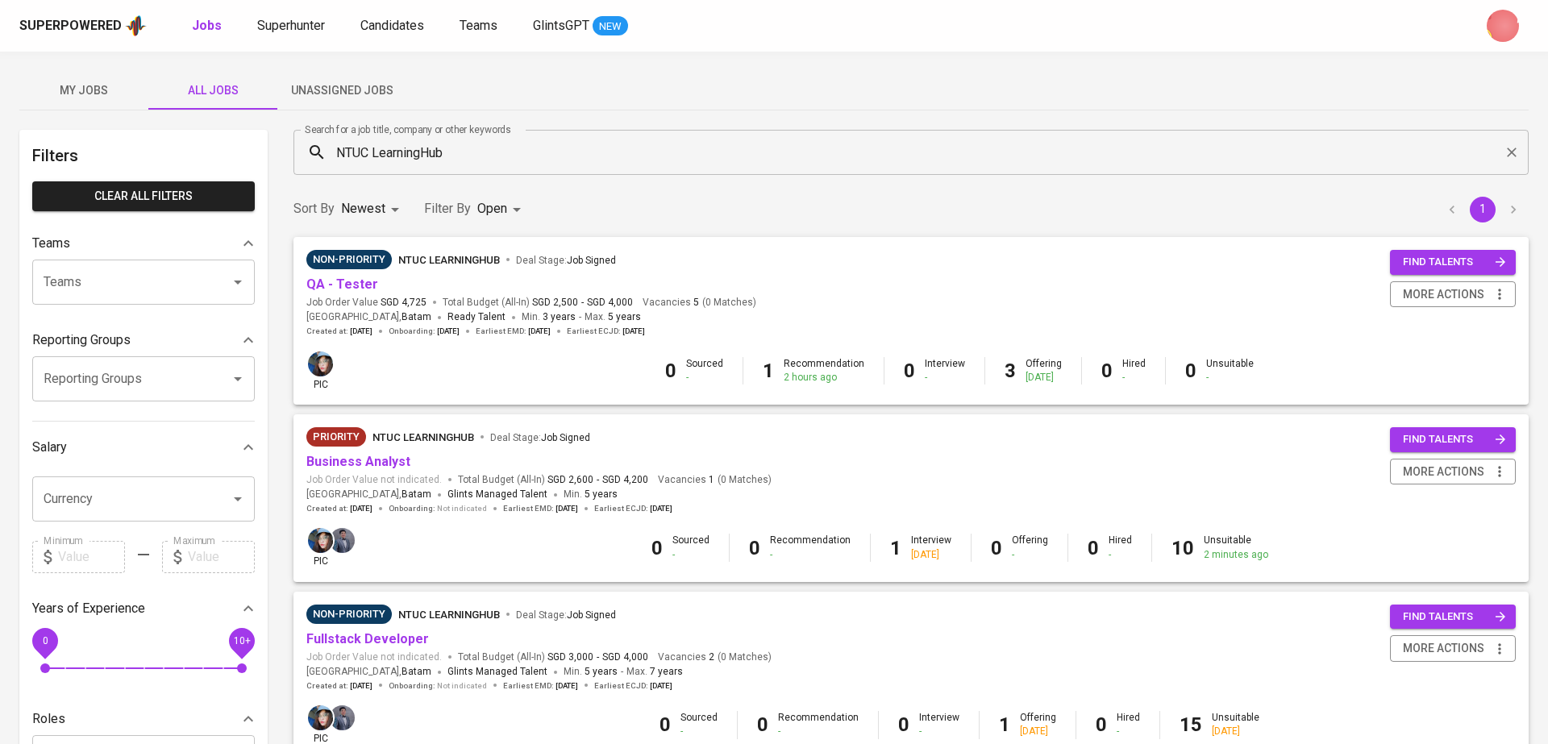
click at [465, 364] on div "0 Sourced - 1 Recommendation 2 hours ago 0 Interview - 3 Offering 3 days ago 0 …" at bounding box center [959, 370] width 1113 height 27
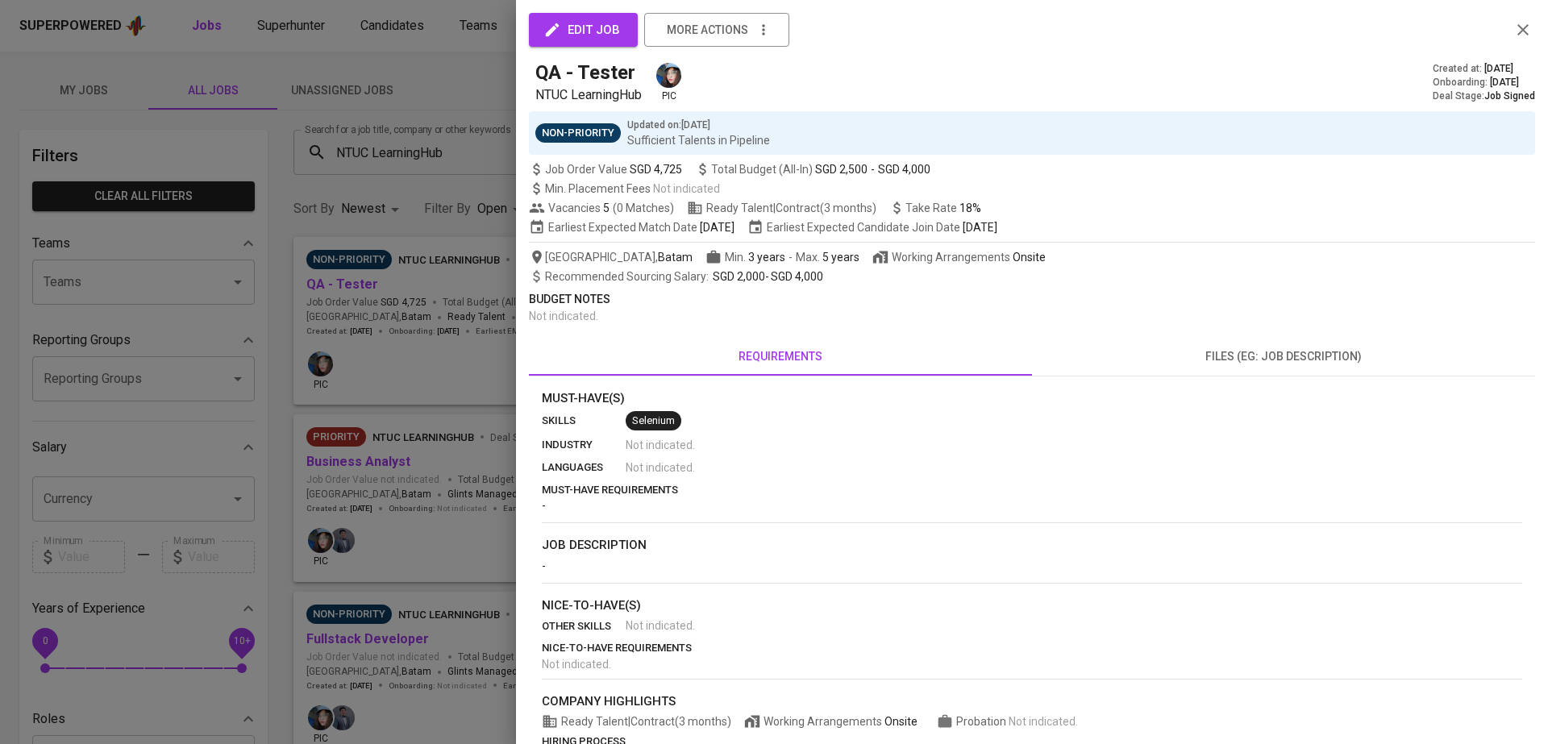
click at [440, 427] on div at bounding box center [774, 372] width 1548 height 744
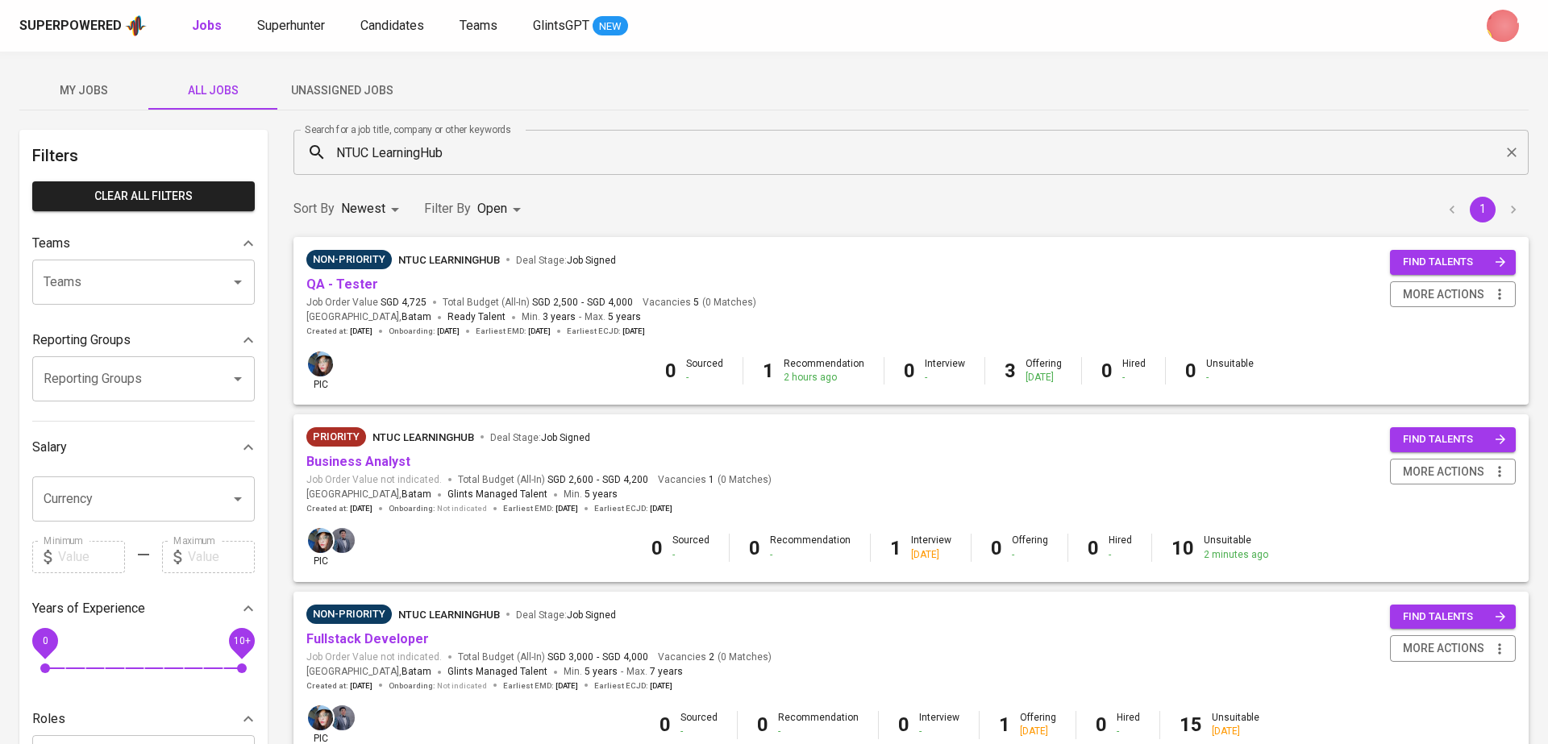
click at [340, 294] on div "Non-Priority NTUC LearningHub Deal Stage : Job Signed QA - Tester Job Order Val…" at bounding box center [531, 293] width 450 height 87
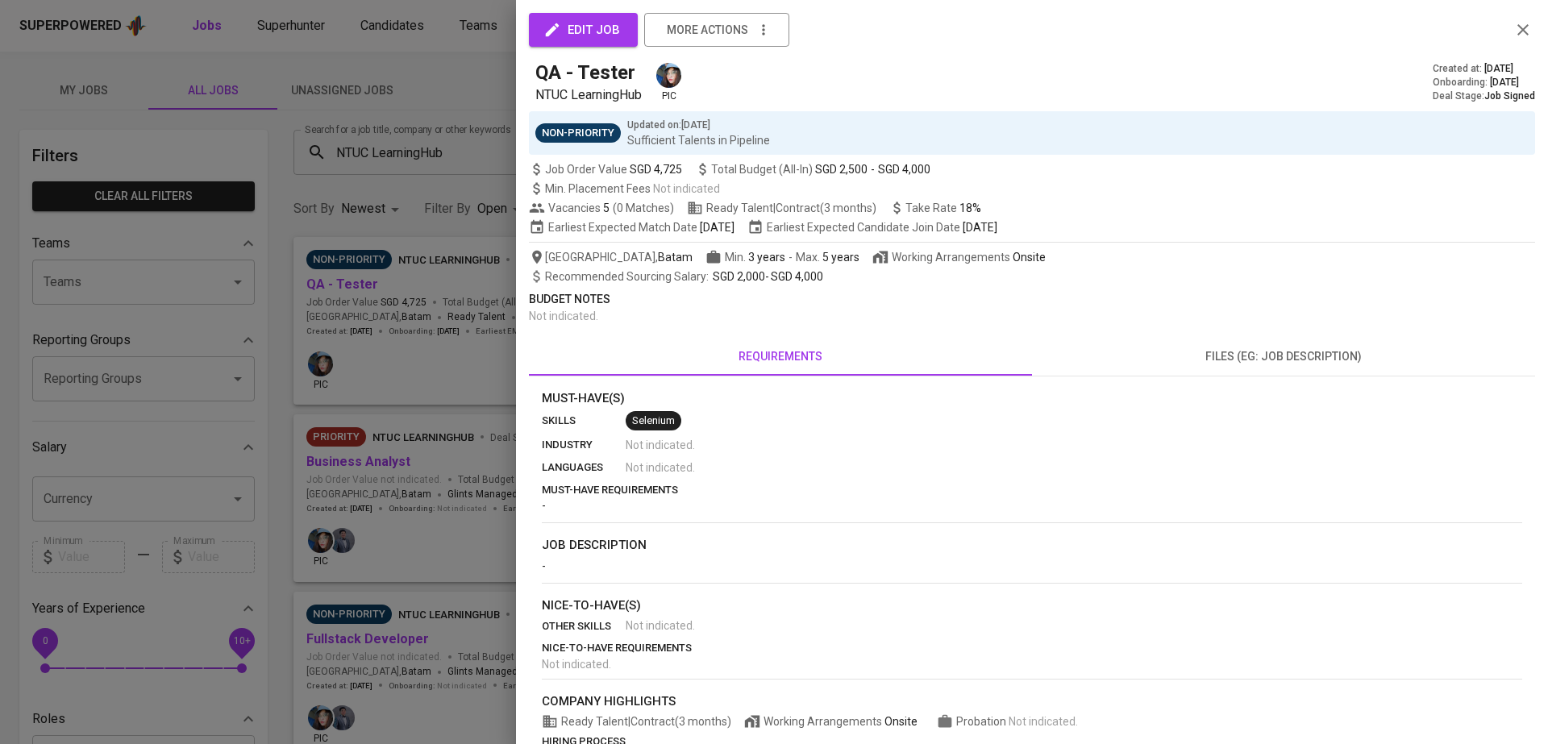
click at [324, 284] on div at bounding box center [774, 372] width 1548 height 744
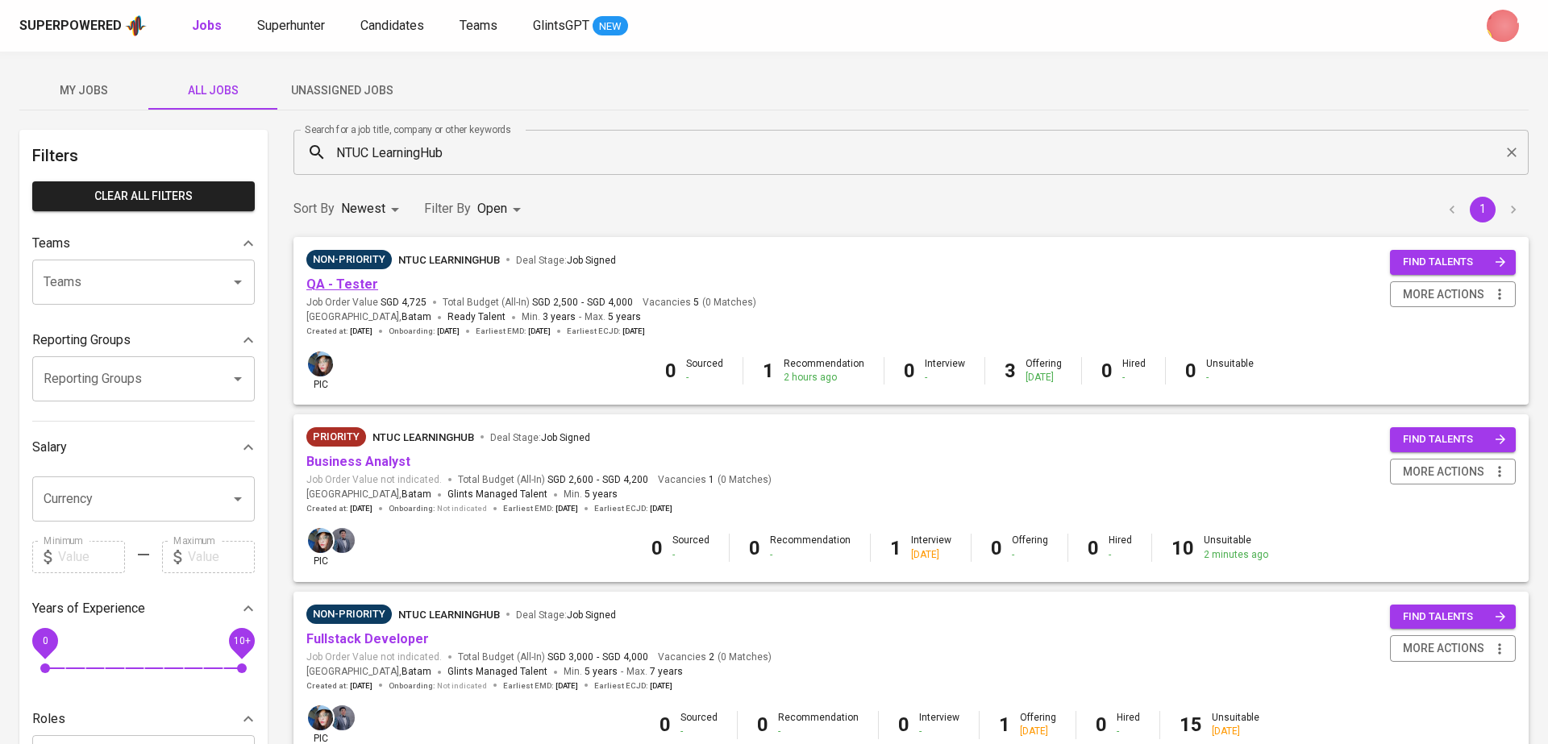
click at [336, 284] on link "QA - Tester" at bounding box center [342, 284] width 72 height 15
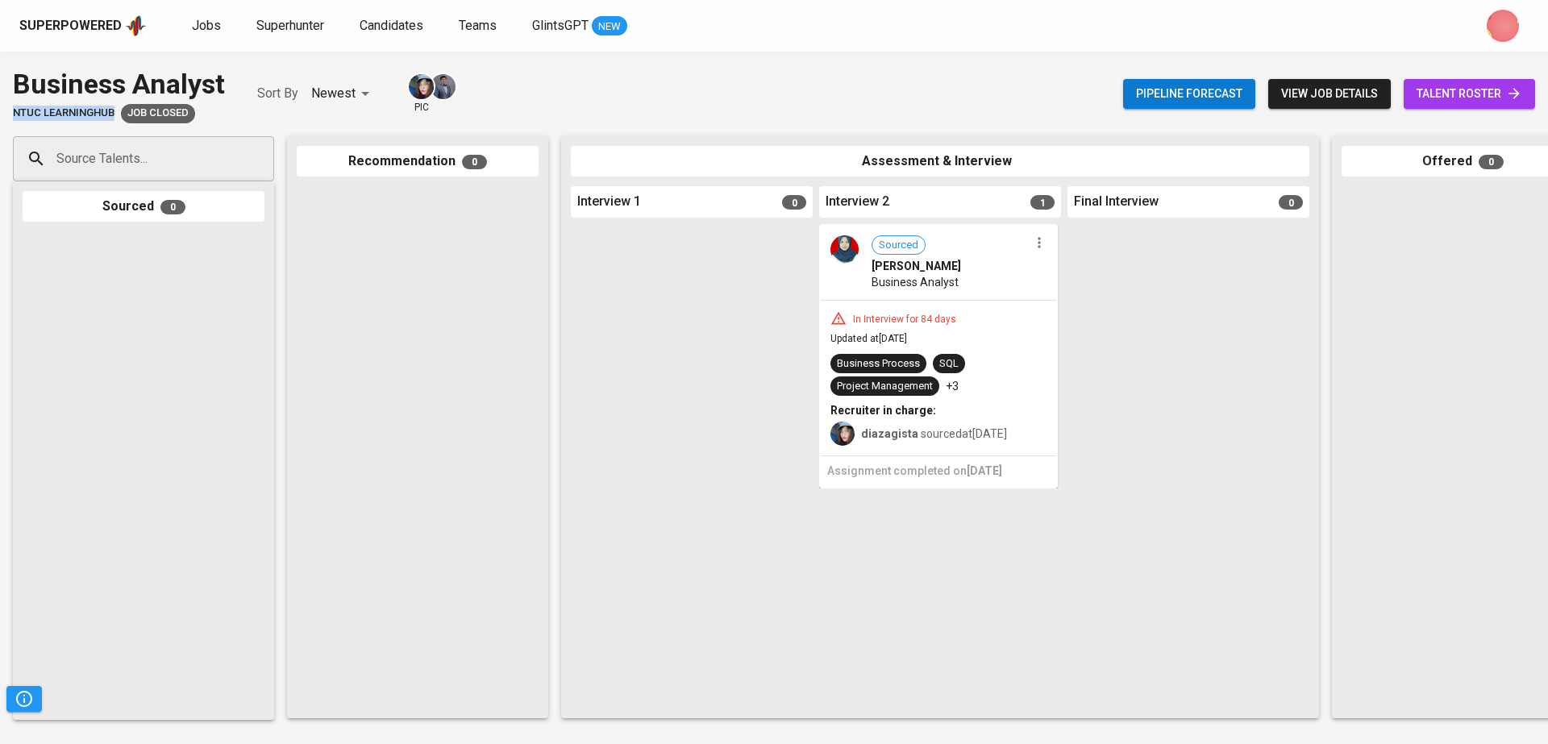
drag, startPoint x: 13, startPoint y: 115, endPoint x: 116, endPoint y: 112, distance: 103.3
click at [116, 112] on div "NTUC LearningHub Job Closed" at bounding box center [119, 113] width 212 height 19
copy span "NTUC LearningHub"
